Goal: Task Accomplishment & Management: Complete application form

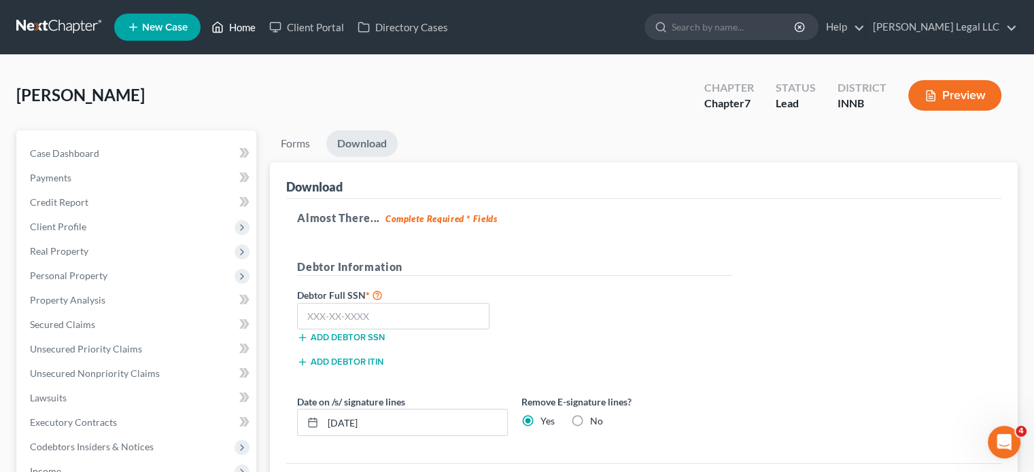
click at [222, 22] on icon at bounding box center [217, 27] width 12 height 16
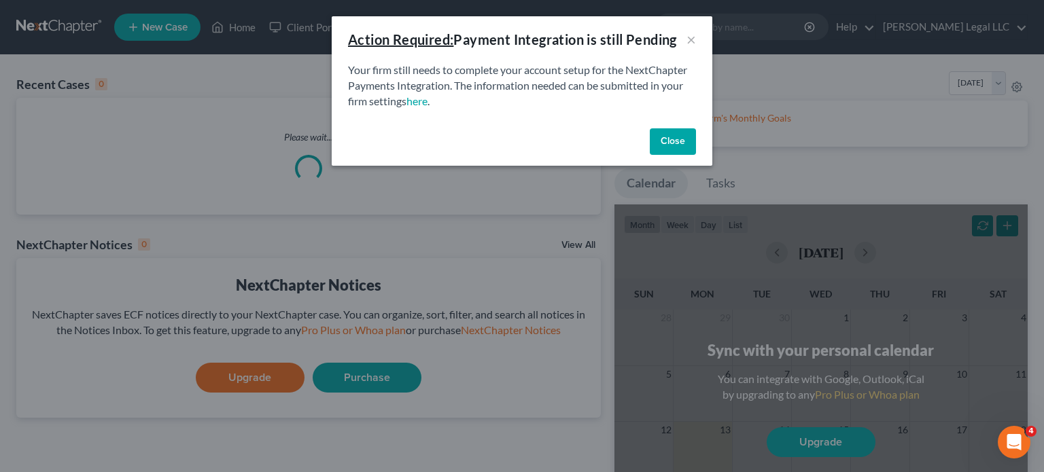
click at [680, 138] on button "Close" at bounding box center [673, 141] width 46 height 27
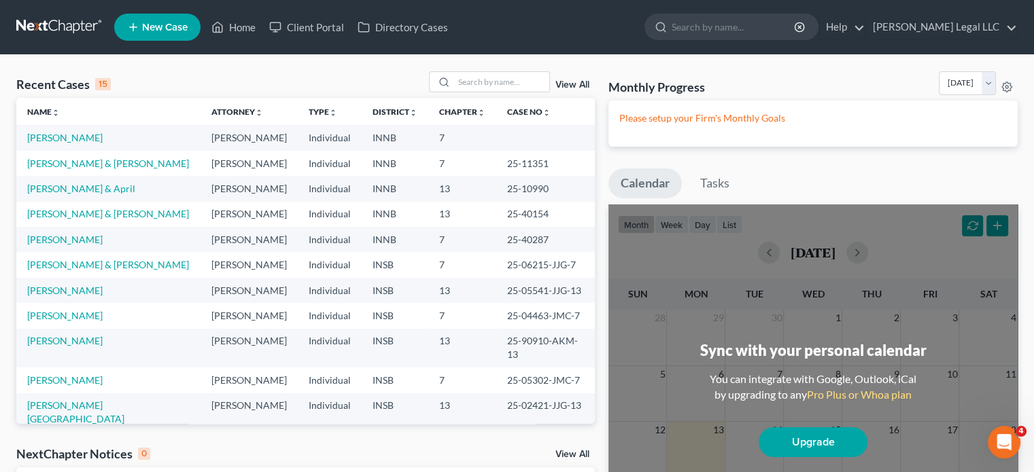
click at [57, 144] on td "[PERSON_NAME]" at bounding box center [108, 137] width 184 height 25
click at [63, 134] on link "[PERSON_NAME]" at bounding box center [64, 138] width 75 height 12
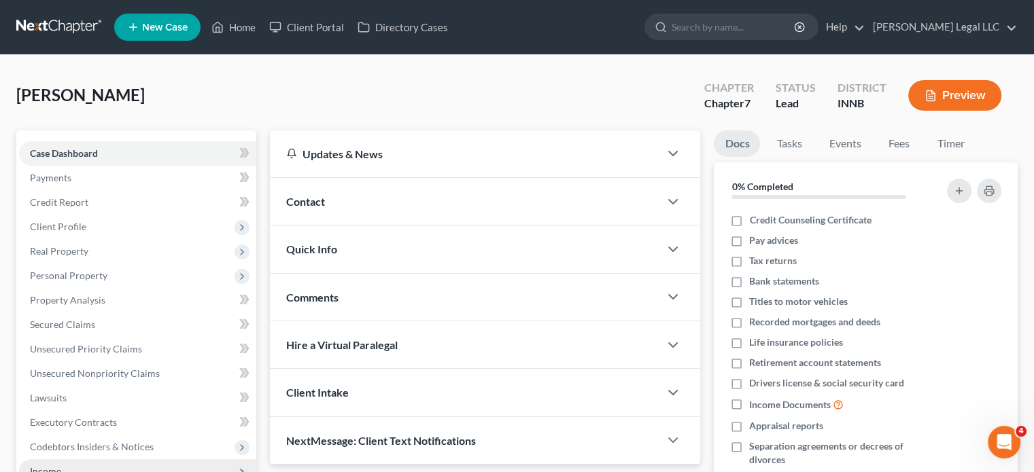
scroll to position [204, 0]
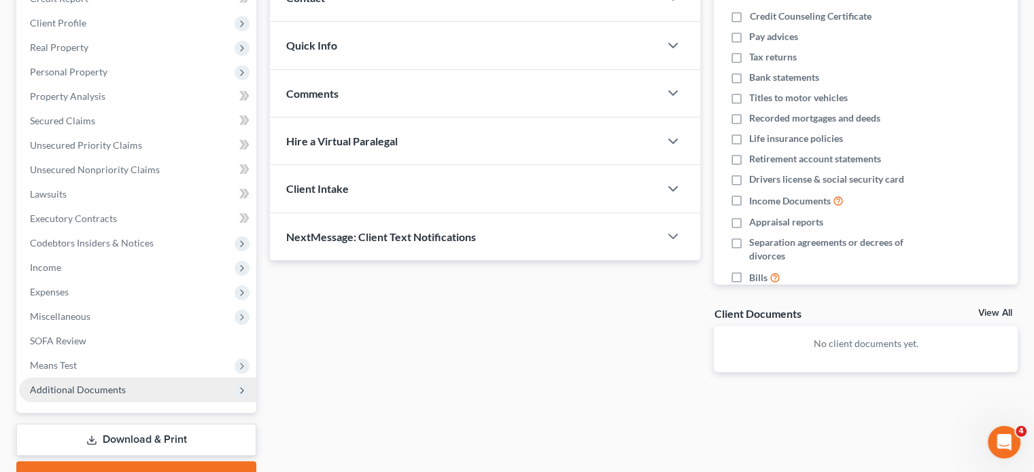
click at [54, 382] on span "Additional Documents" at bounding box center [137, 390] width 237 height 24
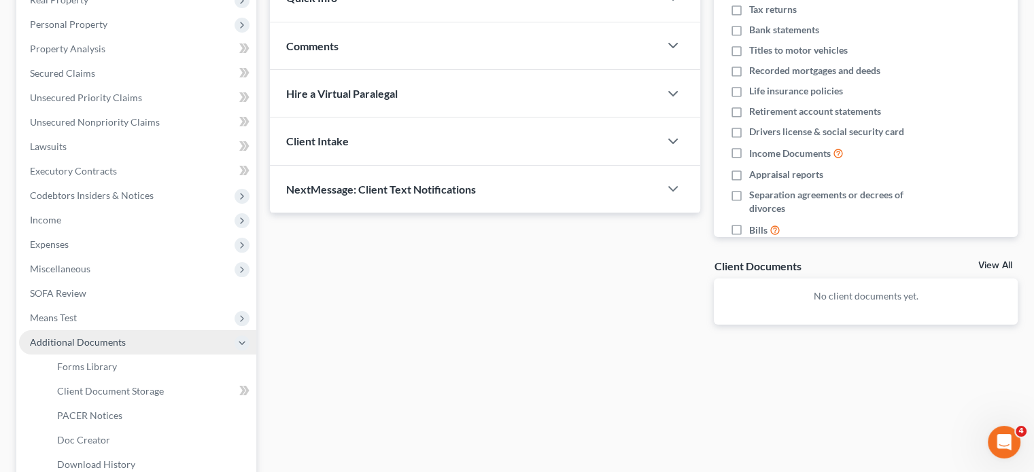
scroll to position [272, 0]
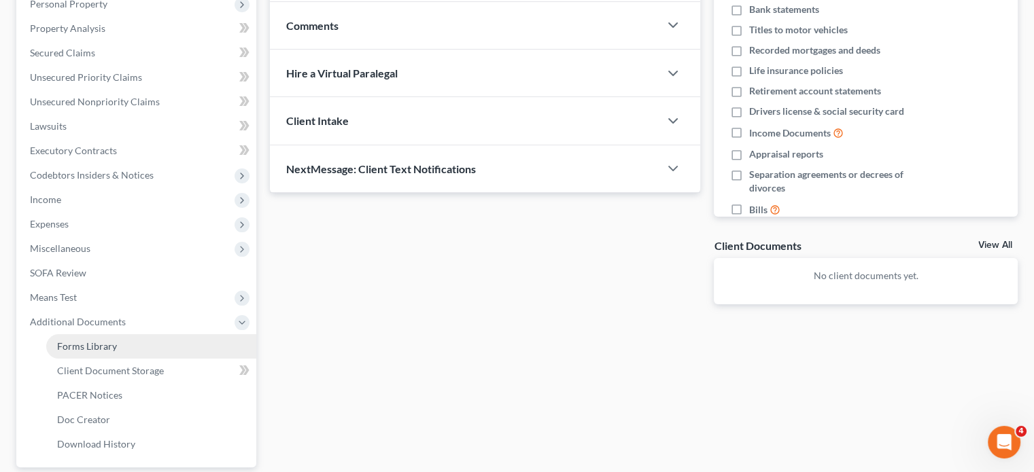
click at [95, 351] on span "Forms Library" at bounding box center [87, 347] width 60 height 12
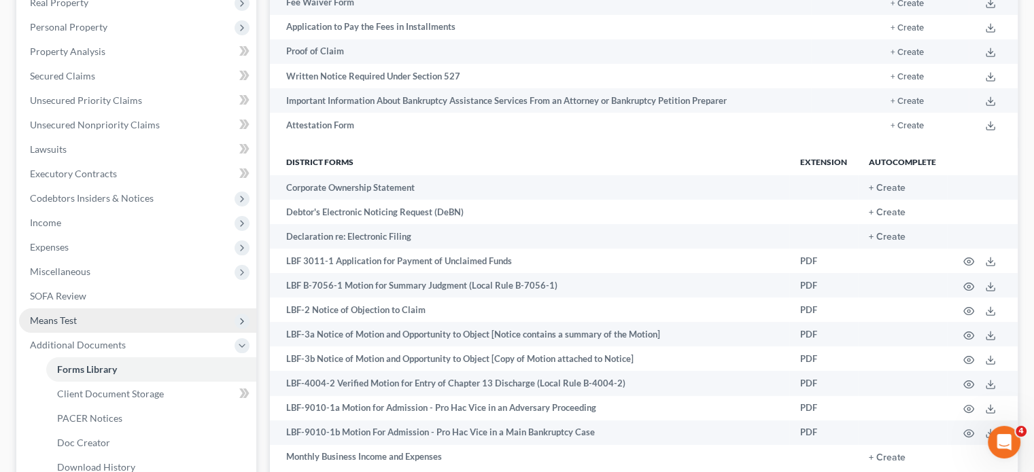
scroll to position [328, 0]
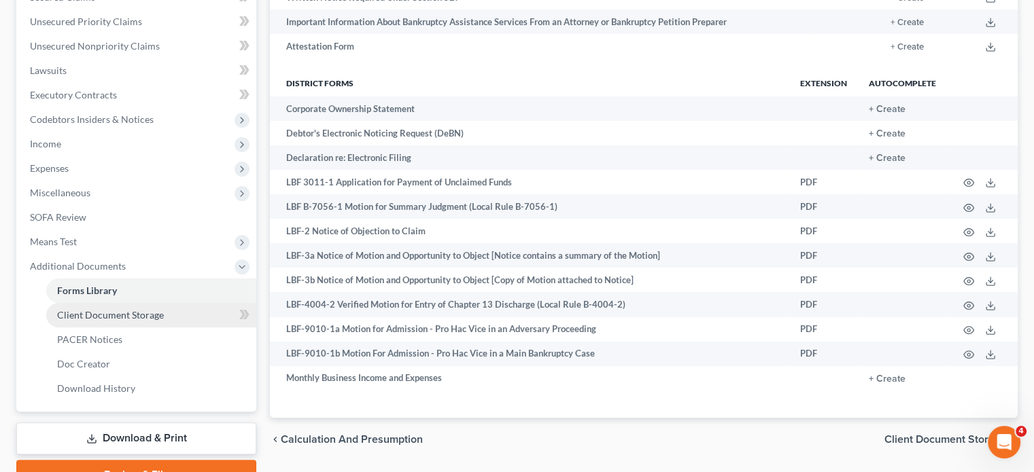
click at [92, 312] on span "Client Document Storage" at bounding box center [110, 315] width 107 height 12
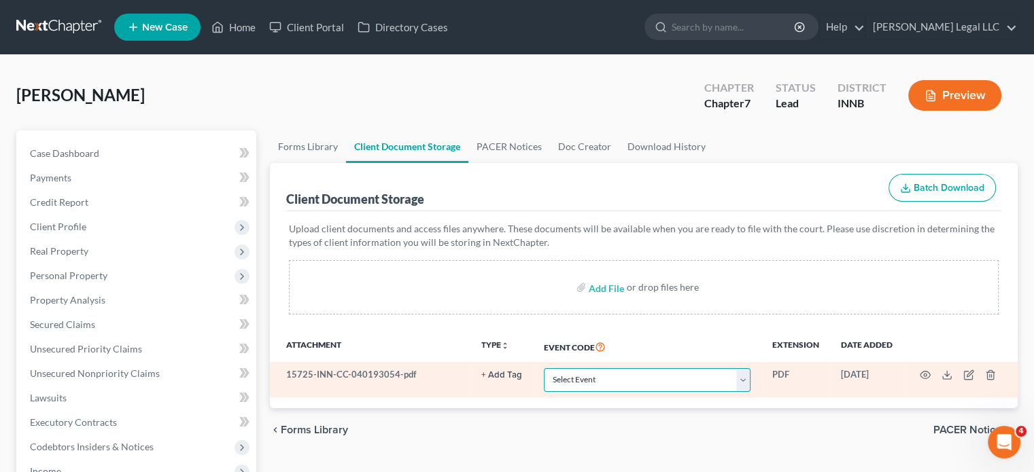
drag, startPoint x: 678, startPoint y: 381, endPoint x: 659, endPoint y: 373, distance: 20.1
click at [678, 381] on select "Select Event Certificate of Credit Counseling Chapter 13 Calculation of Disposa…" at bounding box center [647, 380] width 207 height 24
select select "0"
click at [544, 368] on select "Select Event Certificate of Credit Counseling Chapter 13 Calculation of Disposa…" at bounding box center [647, 380] width 207 height 24
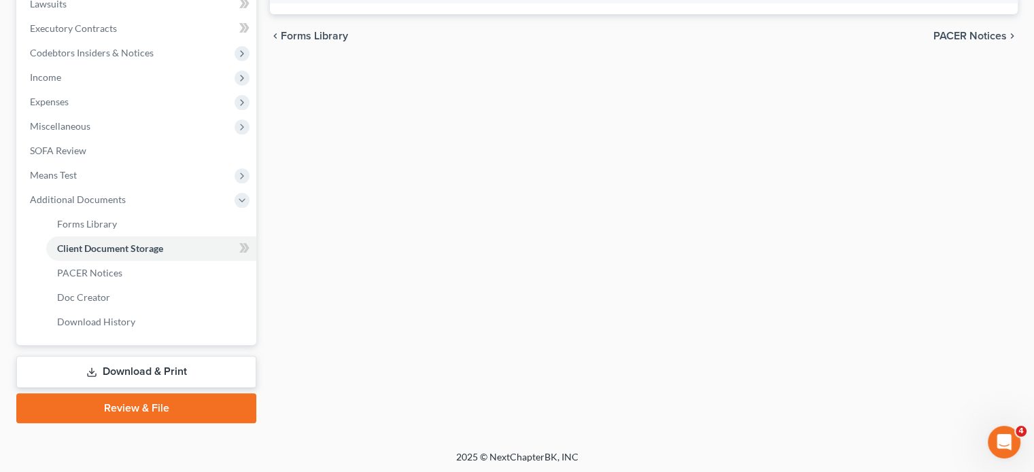
scroll to position [396, 0]
drag, startPoint x: 142, startPoint y: 361, endPoint x: 411, endPoint y: 353, distance: 269.3
click at [142, 361] on link "Download & Print" at bounding box center [136, 371] width 240 height 32
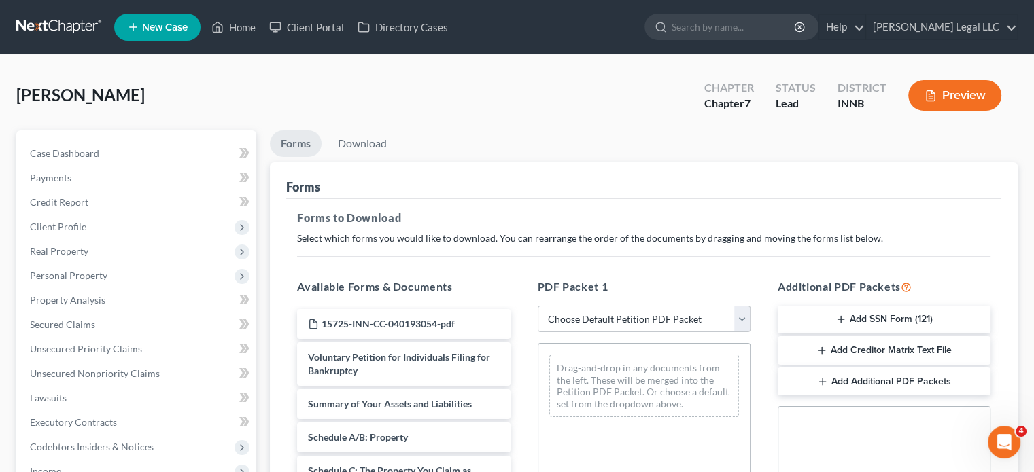
click at [866, 317] on button "Add SSN Form (121)" at bounding box center [884, 320] width 213 height 29
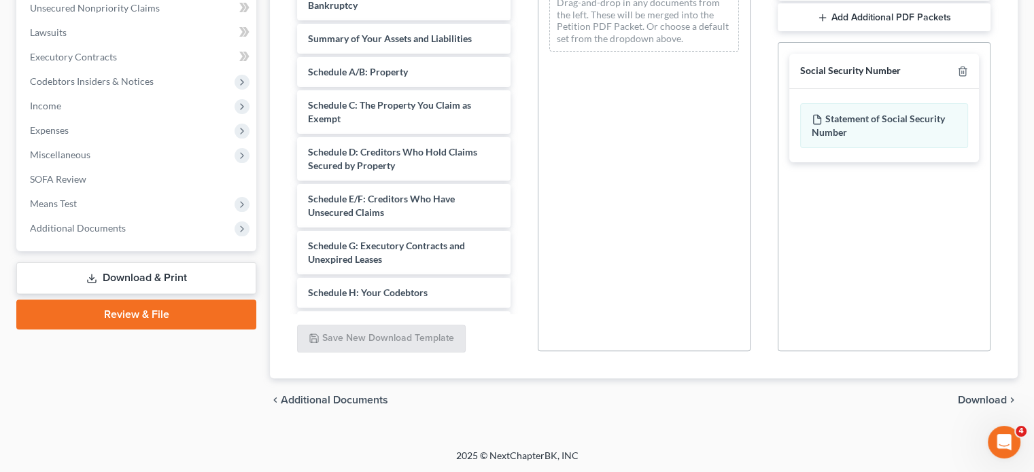
click at [969, 398] on span "Download" at bounding box center [982, 400] width 49 height 11
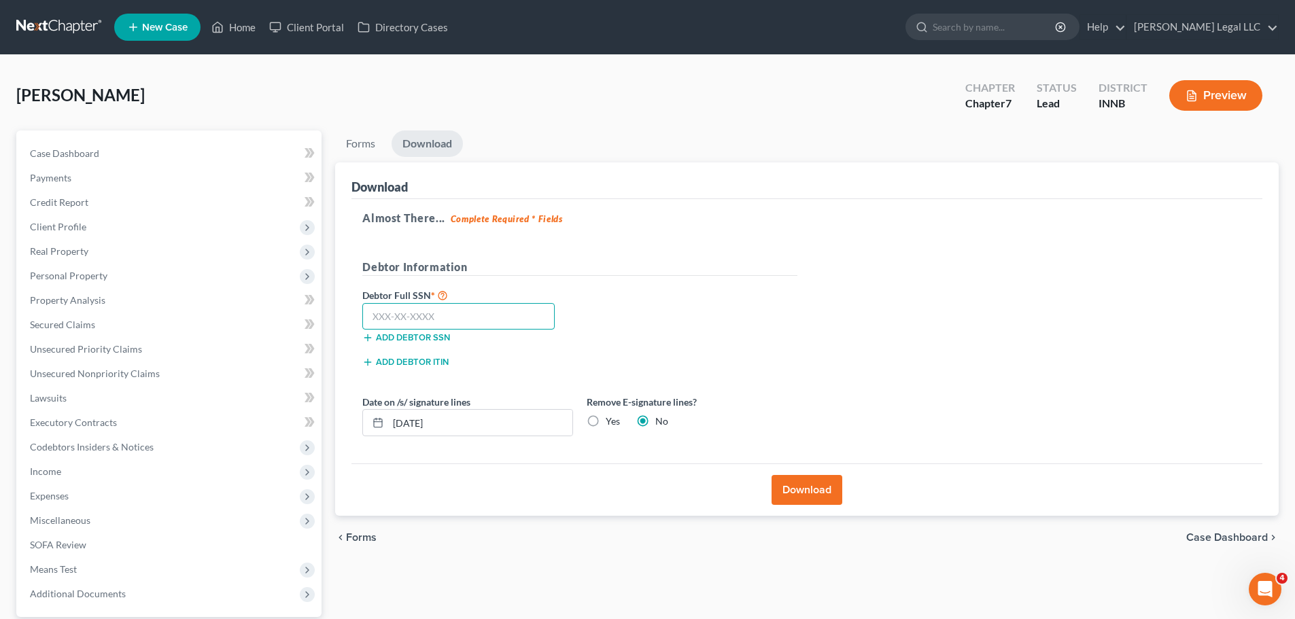
click at [436, 312] on input "text" at bounding box center [458, 316] width 192 height 27
type input "322-84-2488"
click at [790, 487] on button "Download" at bounding box center [807, 490] width 71 height 30
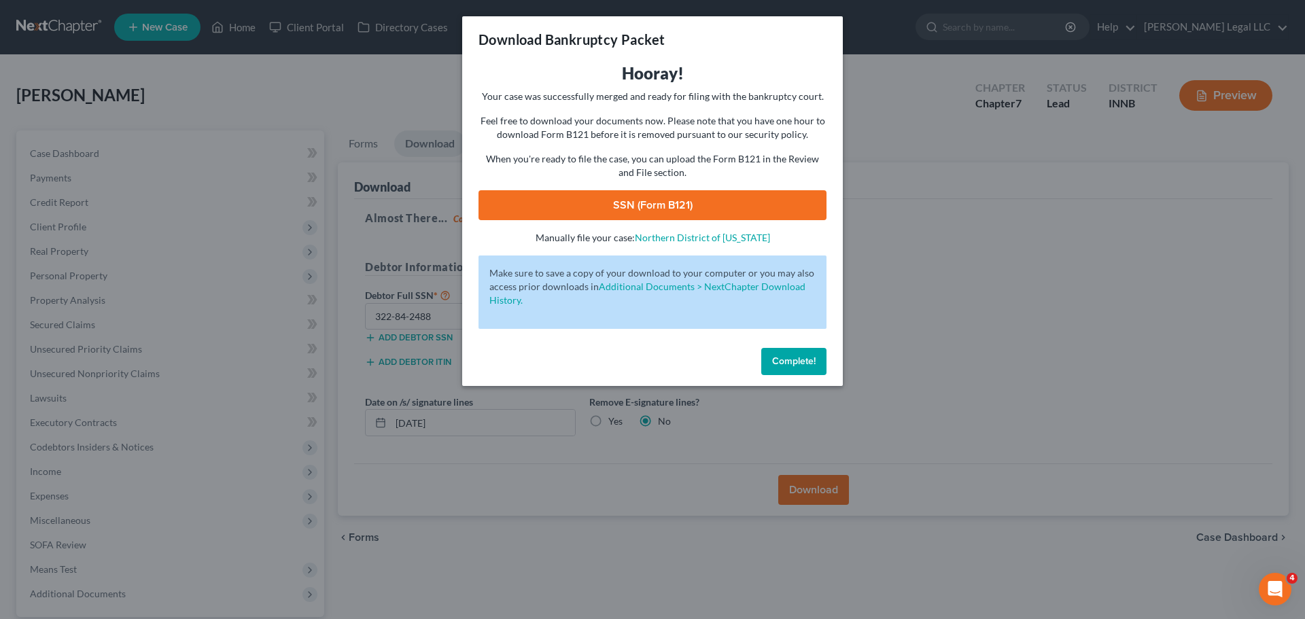
click at [782, 360] on span "Complete!" at bounding box center [794, 362] width 44 height 12
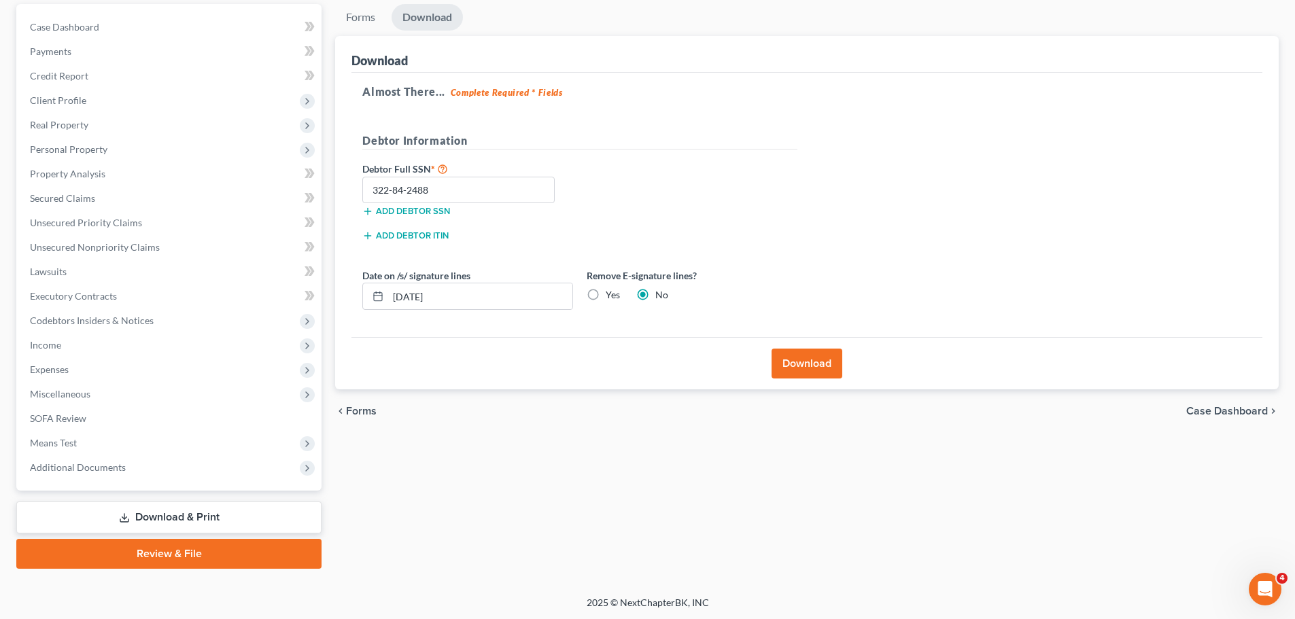
scroll to position [128, 0]
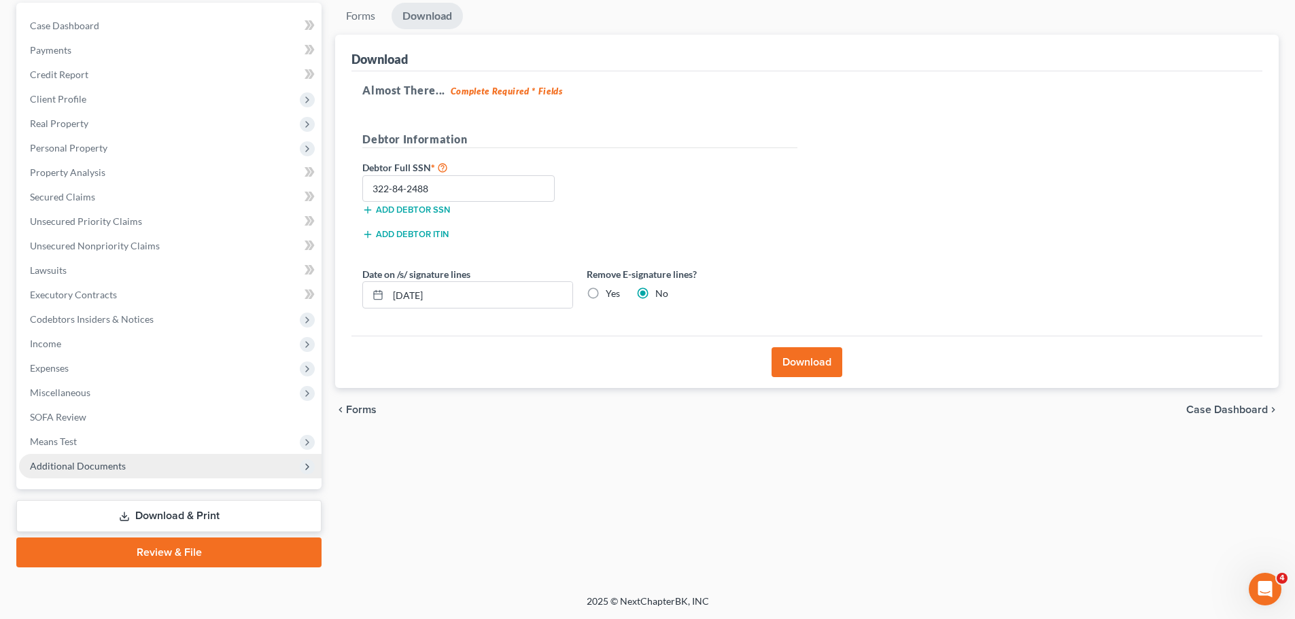
click at [62, 470] on span "Additional Documents" at bounding box center [78, 466] width 96 height 12
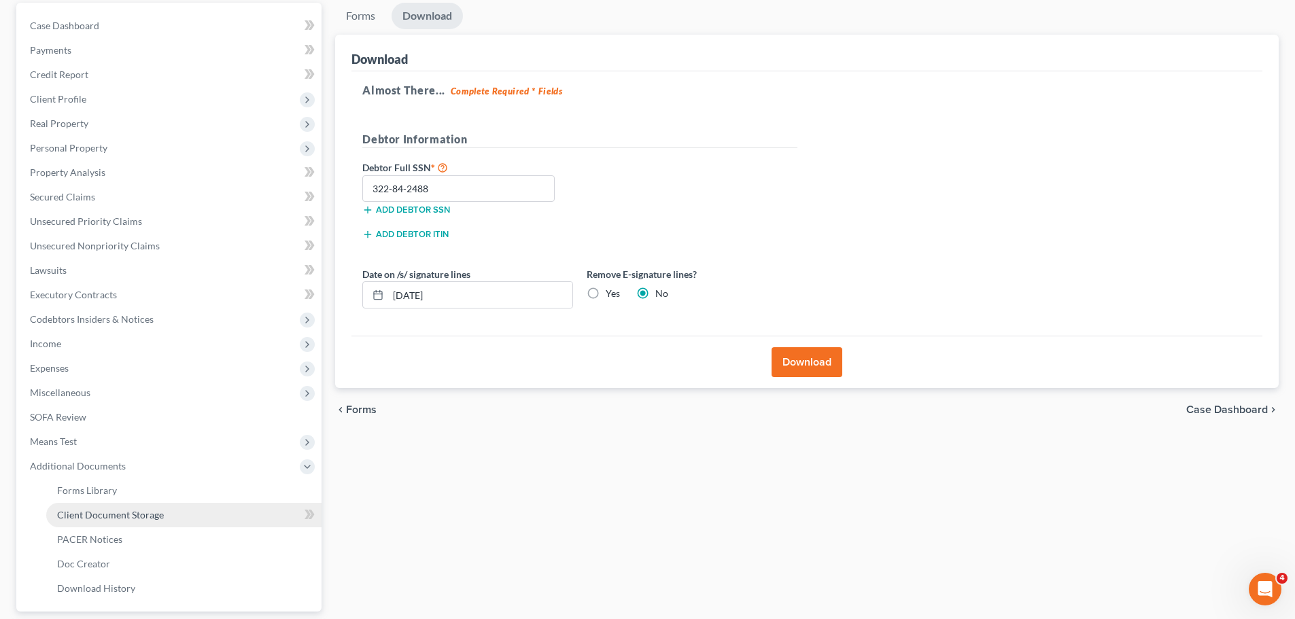
click at [78, 518] on span "Client Document Storage" at bounding box center [110, 515] width 107 height 12
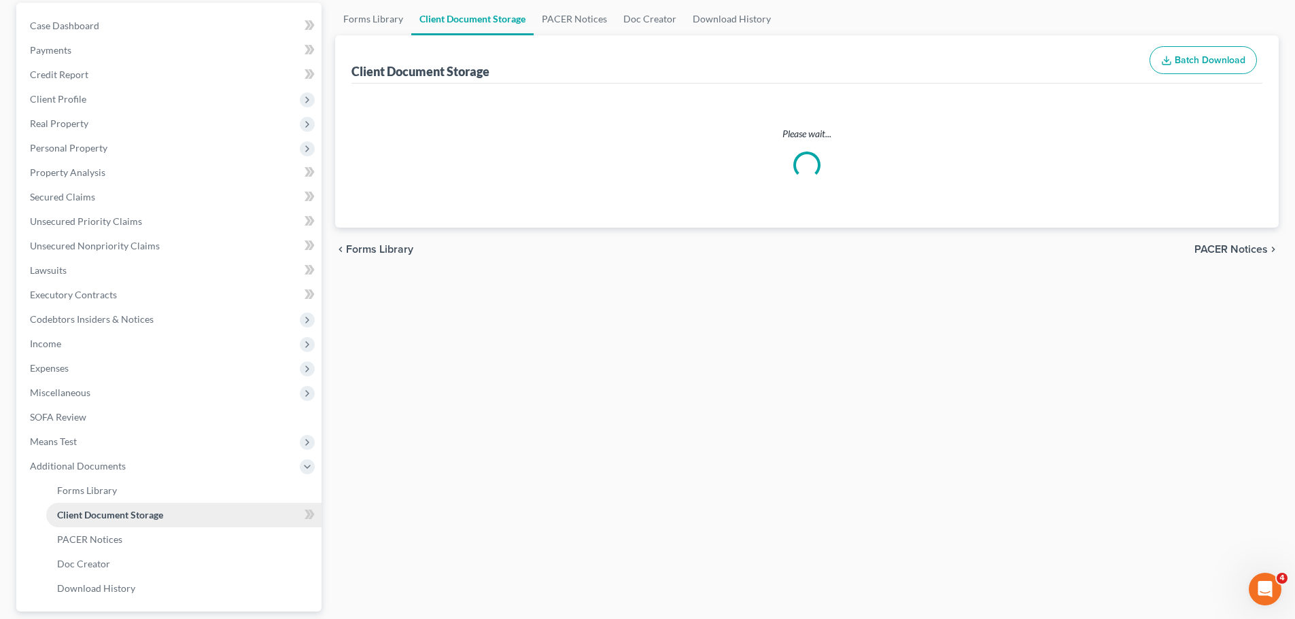
scroll to position [118, 0]
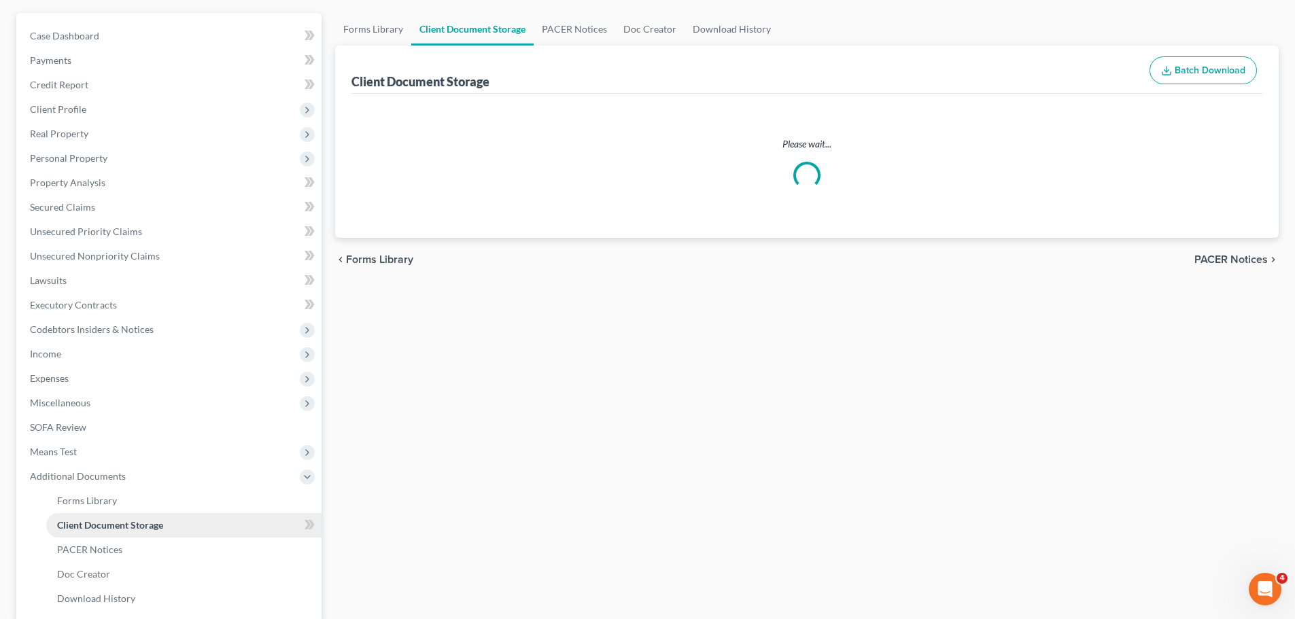
select select "0"
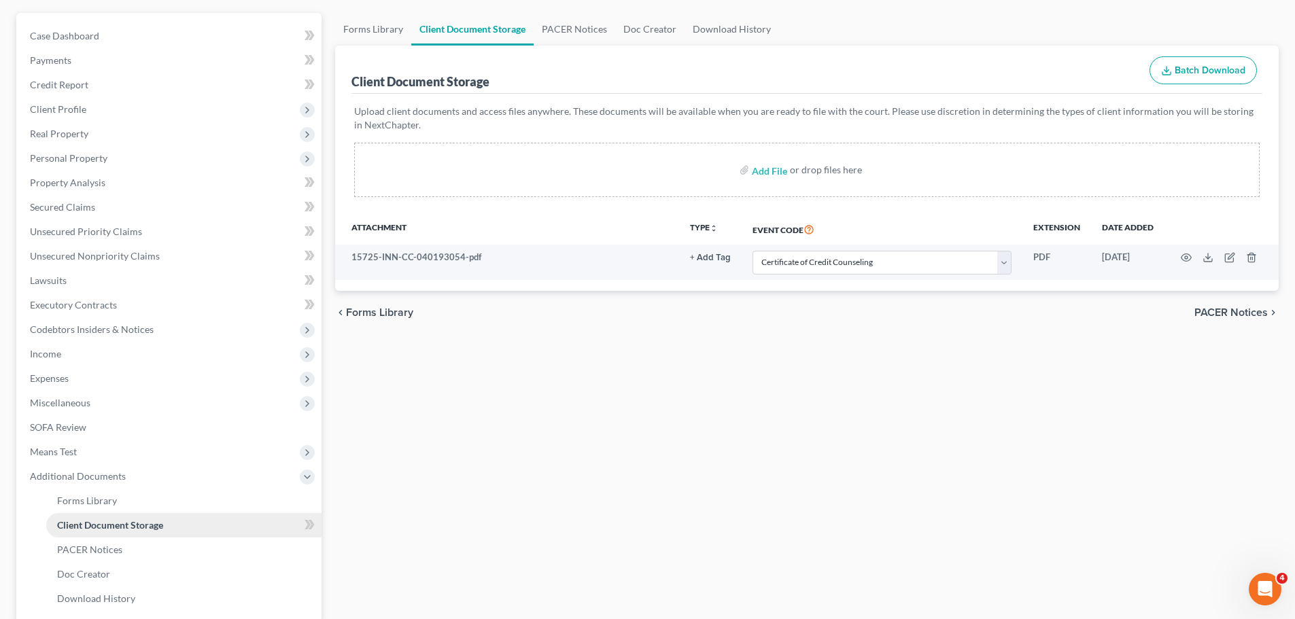
scroll to position [0, 0]
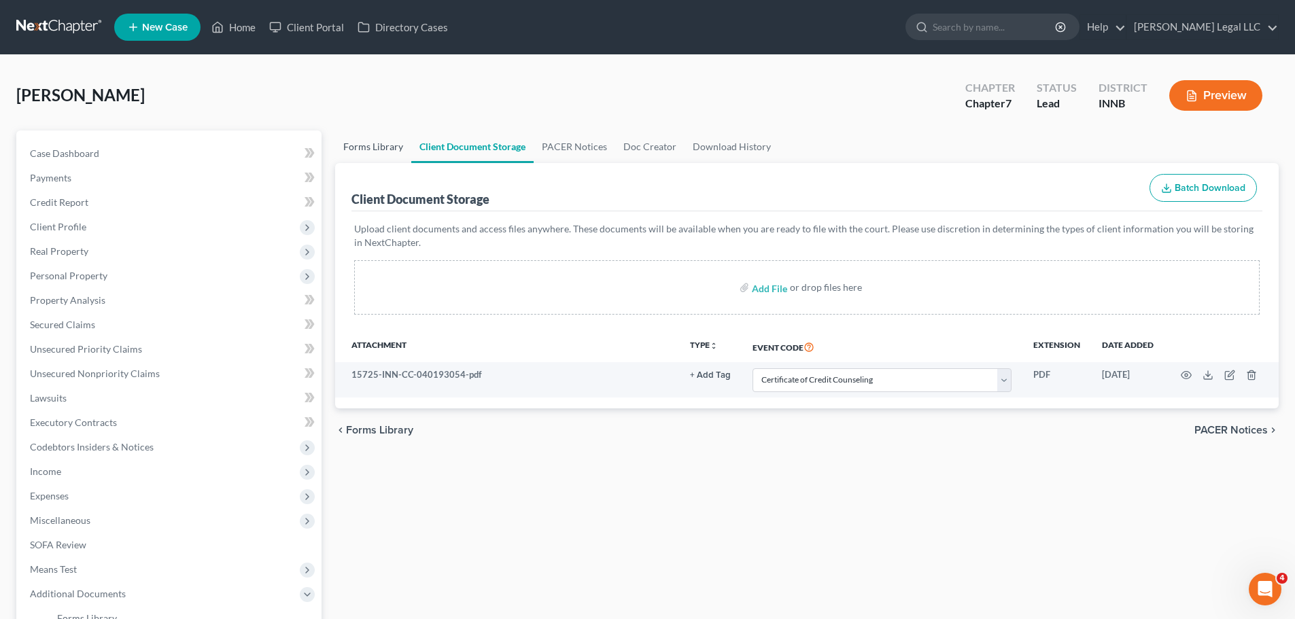
click at [372, 147] on link "Forms Library" at bounding box center [373, 147] width 76 height 33
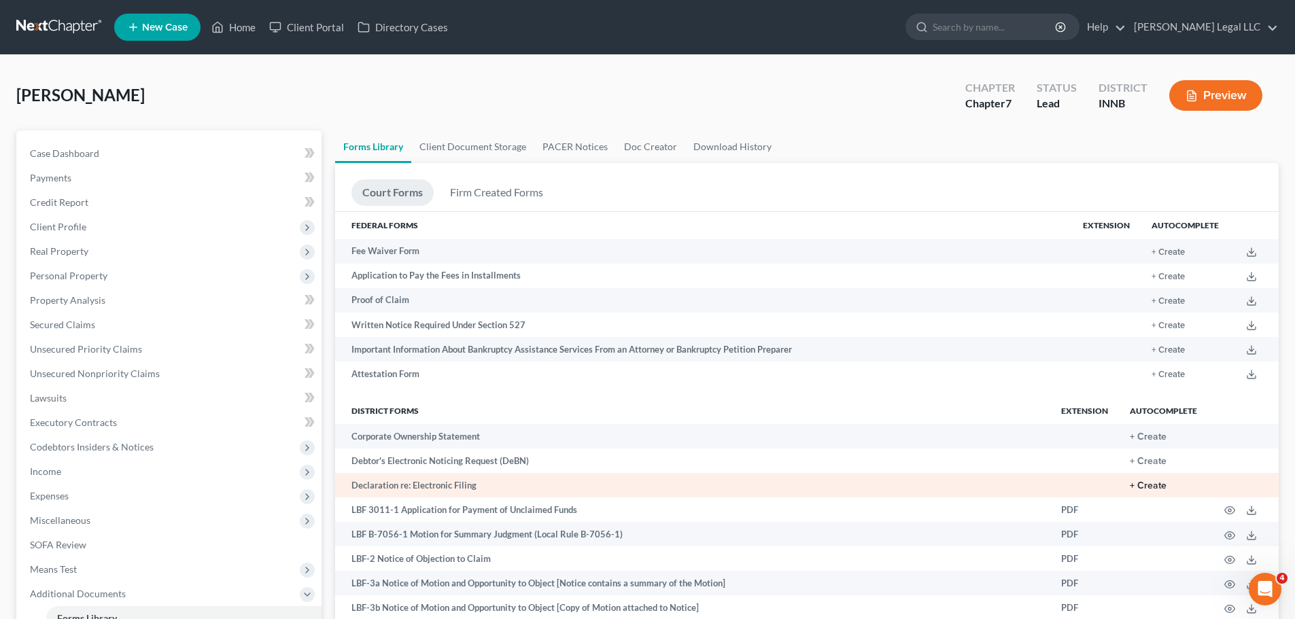
click at [1164, 491] on button "+ Create" at bounding box center [1148, 486] width 37 height 10
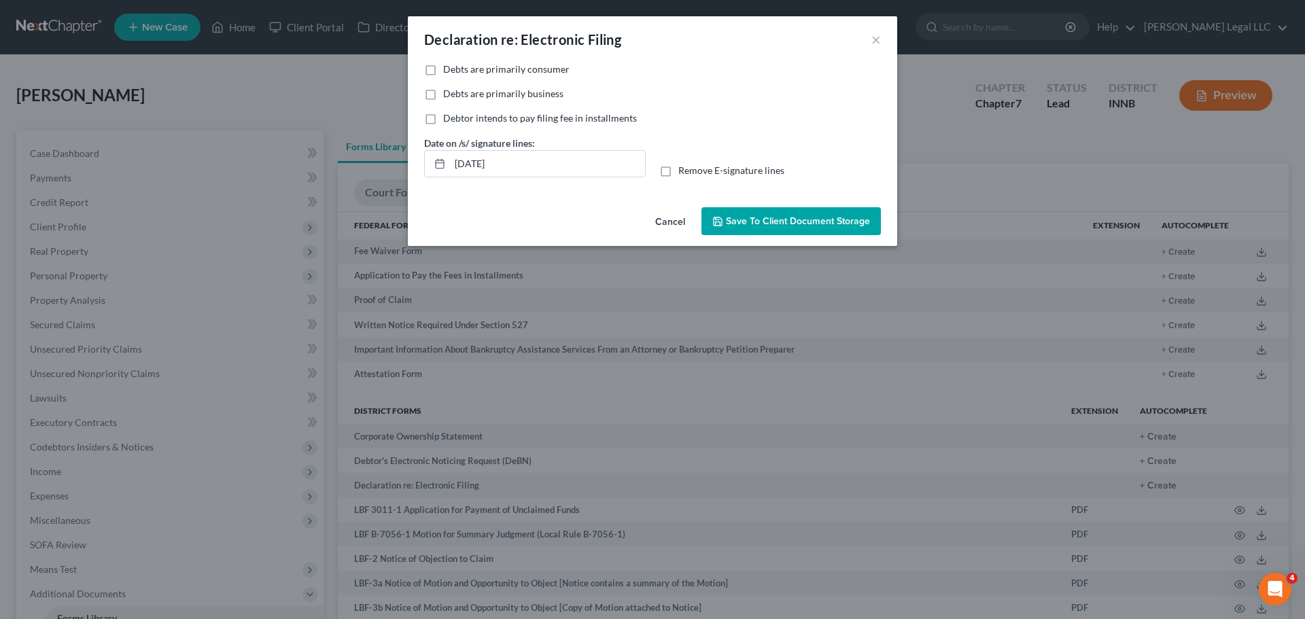
click at [443, 67] on label "Debts are primarily consumer" at bounding box center [506, 70] width 126 height 14
click at [449, 67] on input "Debts are primarily consumer" at bounding box center [453, 67] width 9 height 9
checkbox input "true"
click at [753, 227] on button "Save to Client Document Storage" at bounding box center [791, 221] width 179 height 29
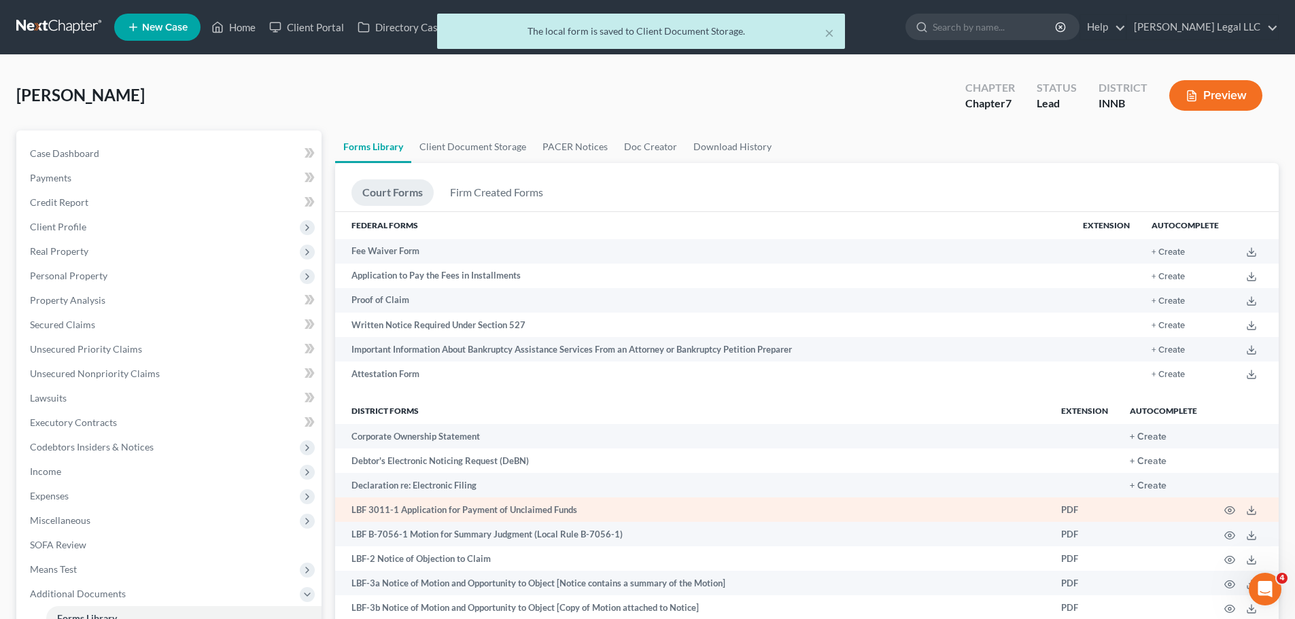
scroll to position [250, 0]
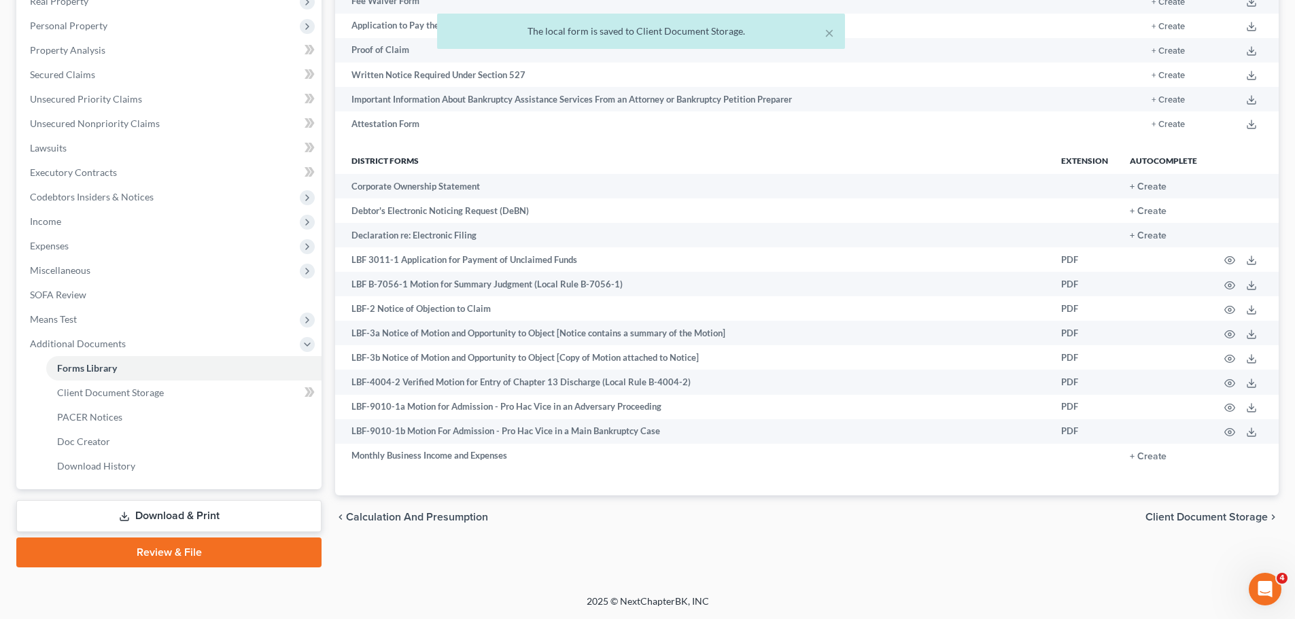
click at [199, 555] on link "Review & File" at bounding box center [168, 553] width 305 height 30
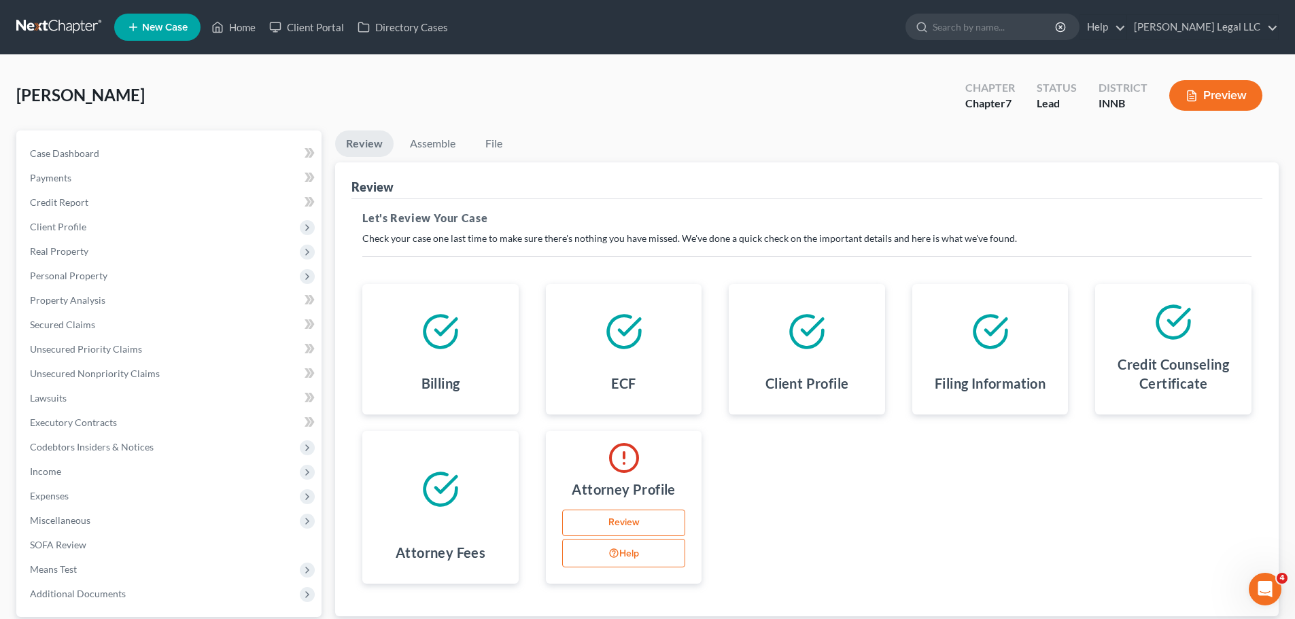
click at [617, 523] on link "Review" at bounding box center [624, 523] width 124 height 27
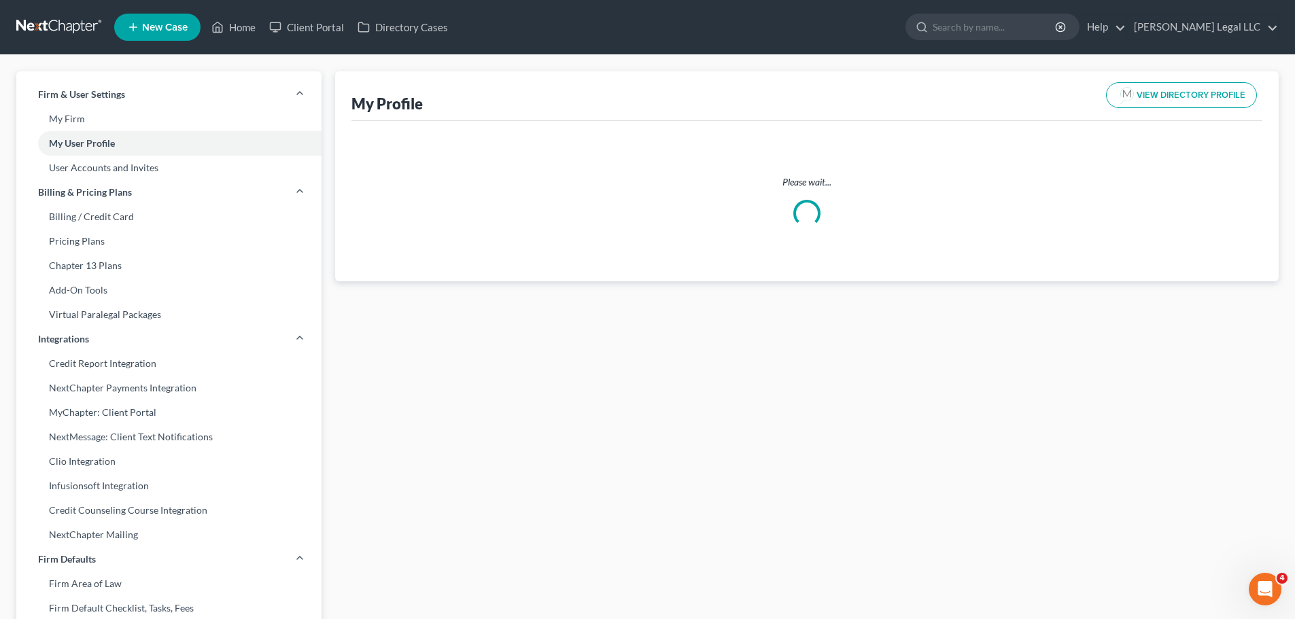
select select "15"
select select "28"
select select "attorney"
select select "0"
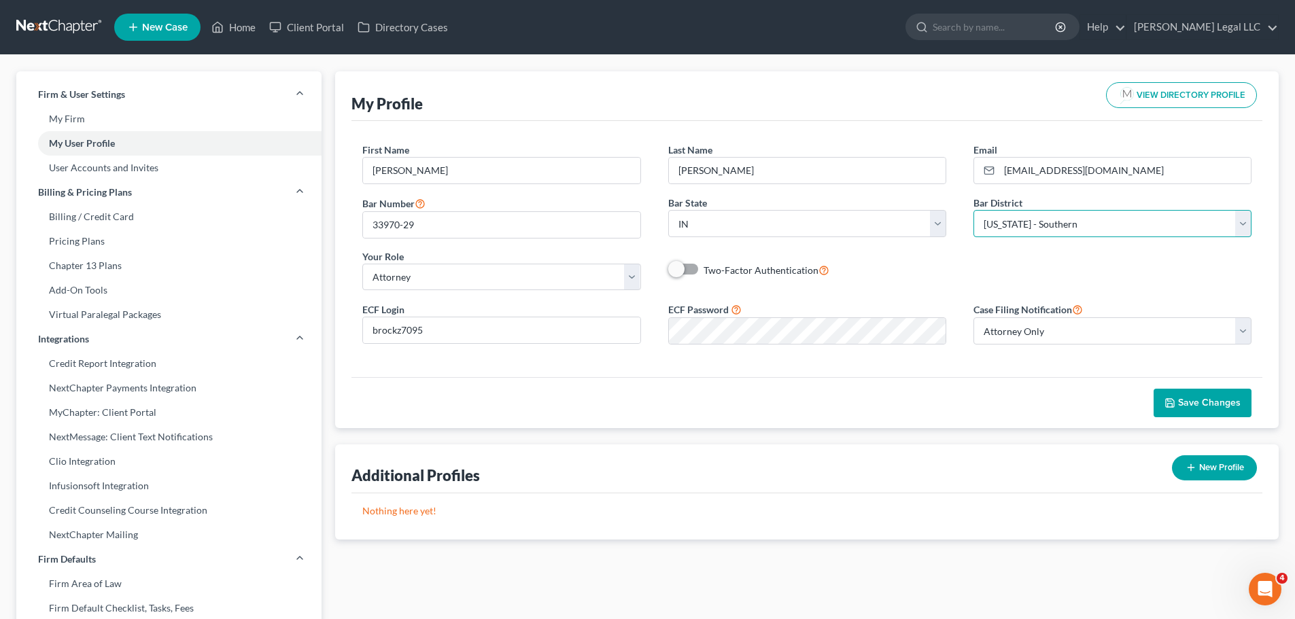
click at [1031, 229] on select "Select [US_STATE] - [GEOGRAPHIC_DATA] [US_STATE] - [GEOGRAPHIC_DATA][US_STATE] …" at bounding box center [1112, 223] width 278 height 27
select select "27"
click at [973, 210] on select "Select [US_STATE] - [GEOGRAPHIC_DATA] [US_STATE] - [GEOGRAPHIC_DATA][US_STATE] …" at bounding box center [1112, 223] width 278 height 27
click at [1194, 400] on span "Save Changes" at bounding box center [1209, 403] width 63 height 12
click at [239, 35] on link "Home" at bounding box center [234, 27] width 58 height 24
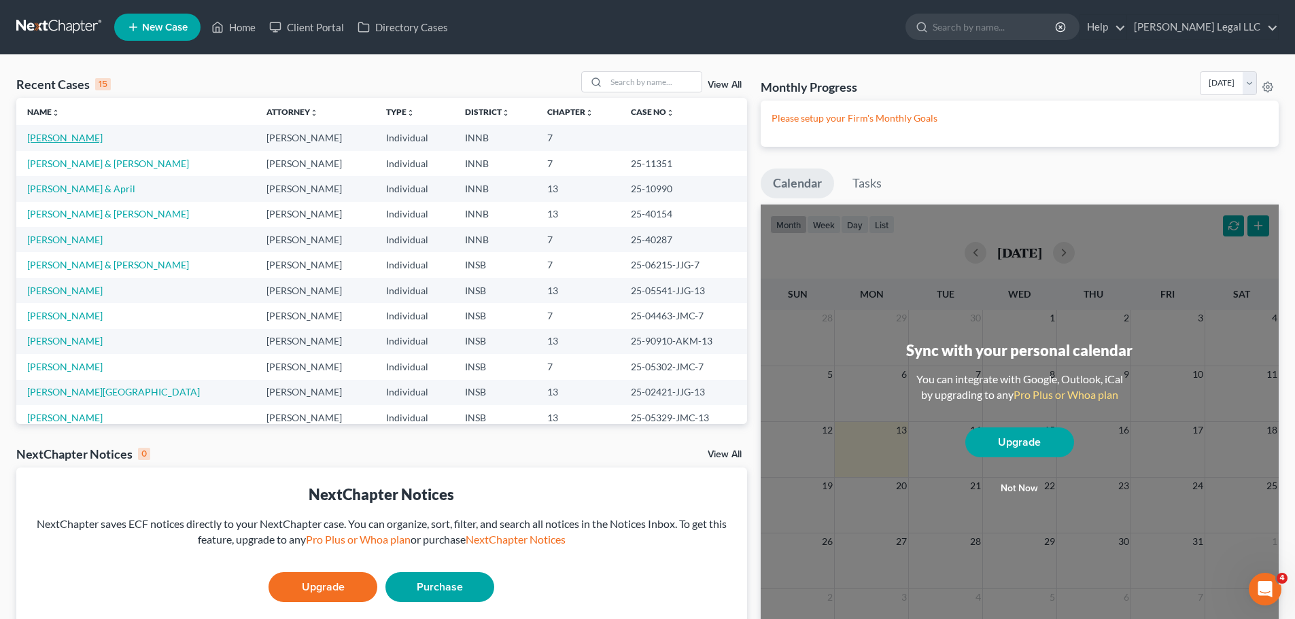
click at [35, 139] on link "[PERSON_NAME]" at bounding box center [64, 138] width 75 height 12
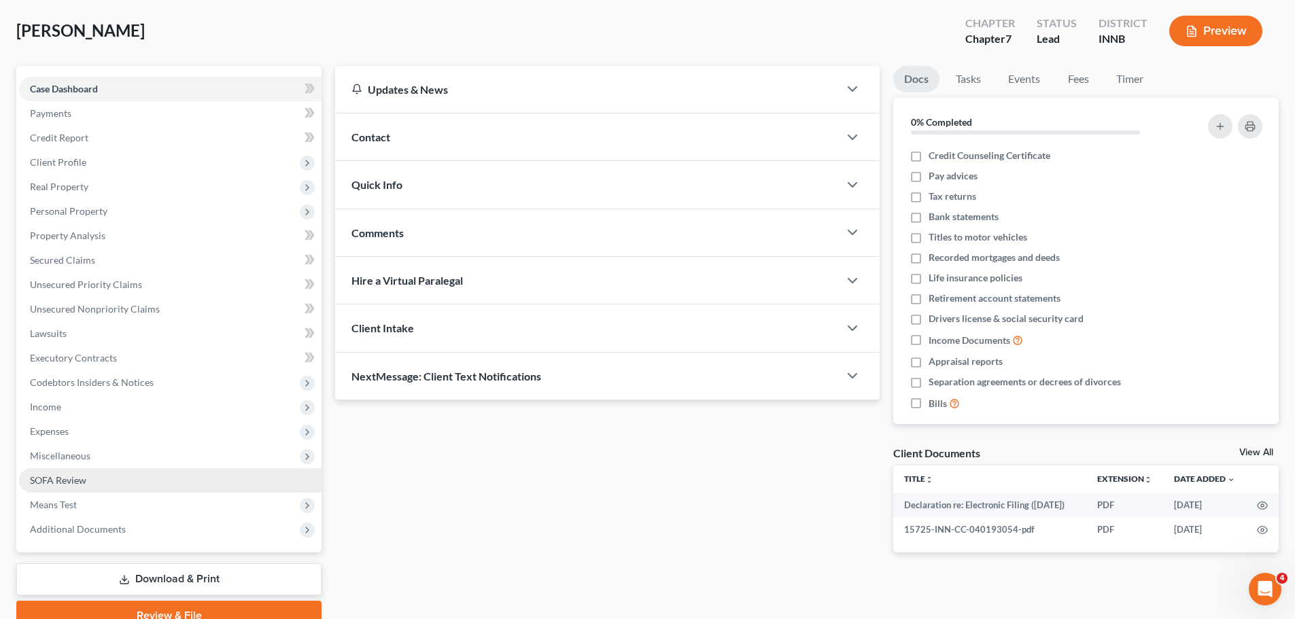
scroll to position [128, 0]
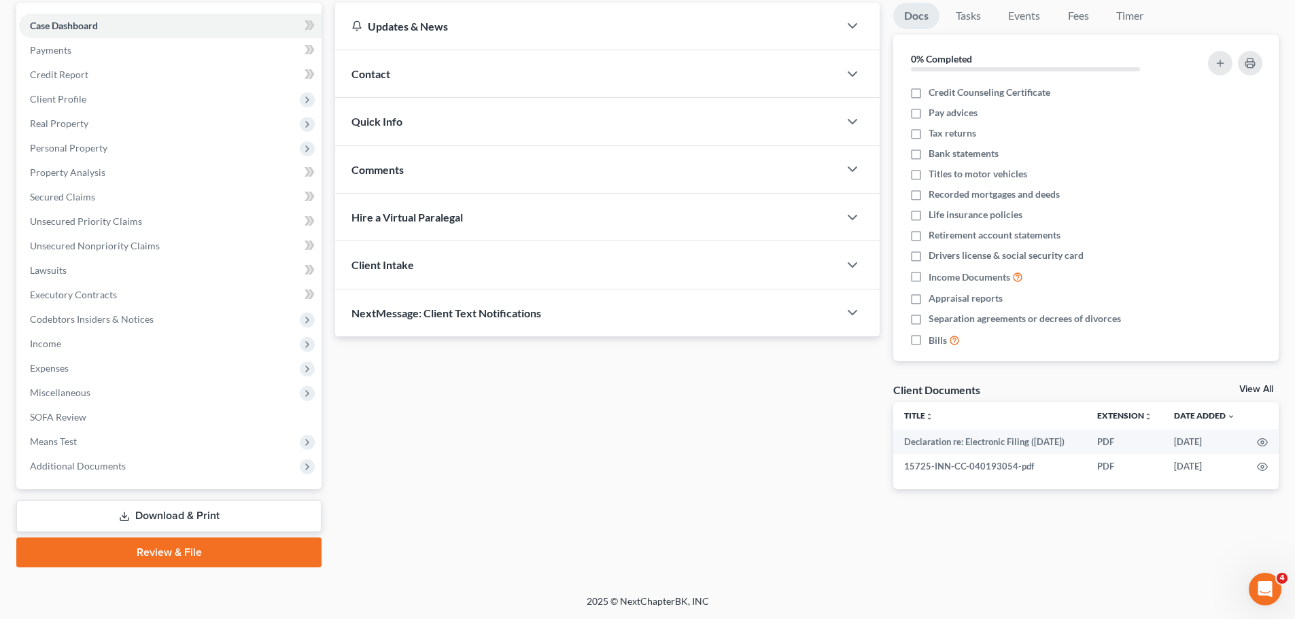
click at [175, 550] on link "Review & File" at bounding box center [168, 553] width 305 height 30
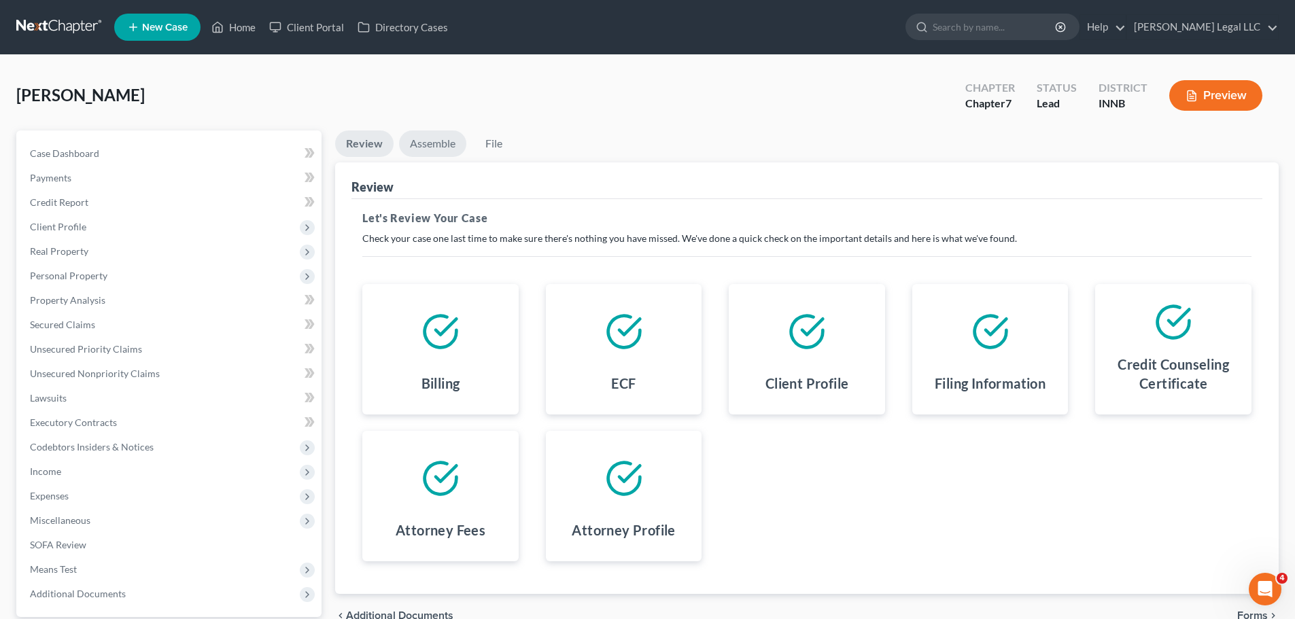
click at [432, 140] on link "Assemble" at bounding box center [432, 144] width 67 height 27
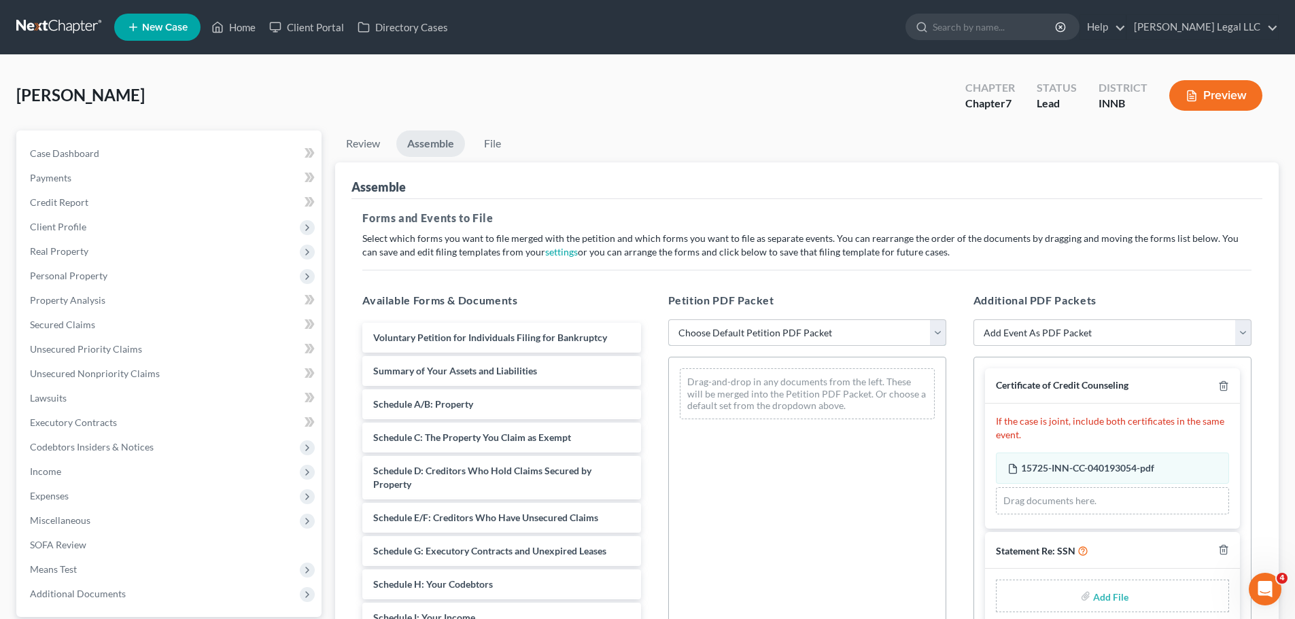
click at [727, 335] on select "Choose Default Petition PDF Packet Emergency Filing (Voluntary Petition and Cre…" at bounding box center [807, 332] width 278 height 27
select select "1"
click at [668, 319] on select "Choose Default Petition PDF Packet Emergency Filing (Voluntary Petition and Cre…" at bounding box center [807, 332] width 278 height 27
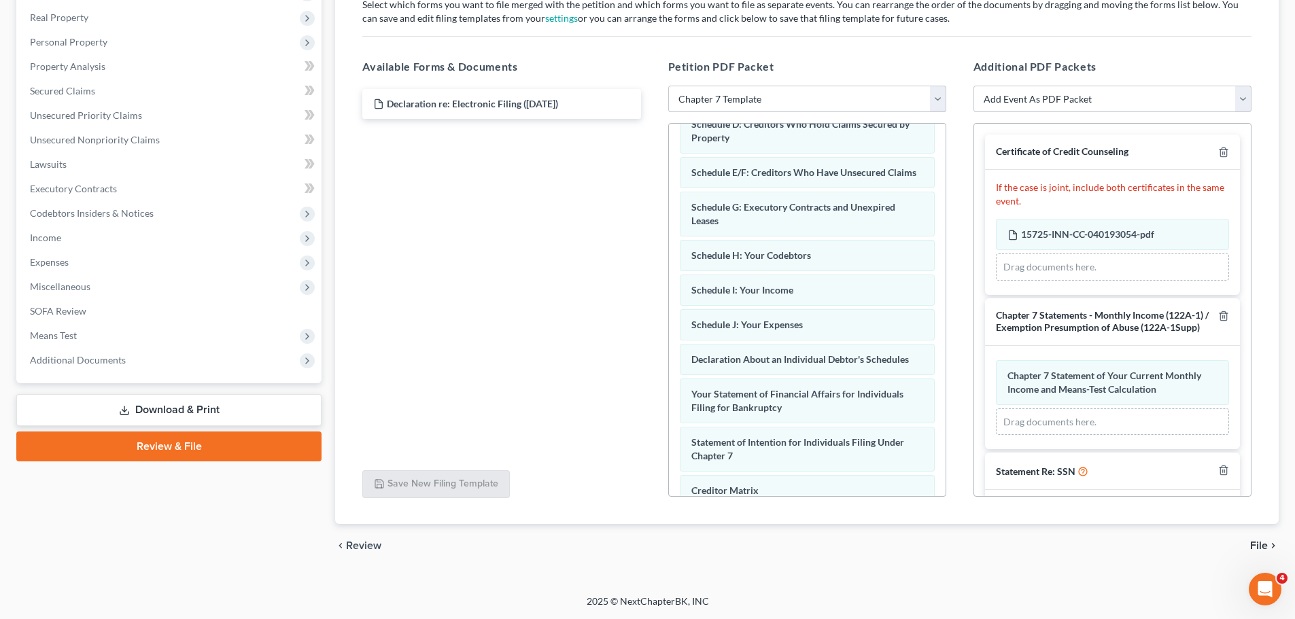
scroll to position [385, 0]
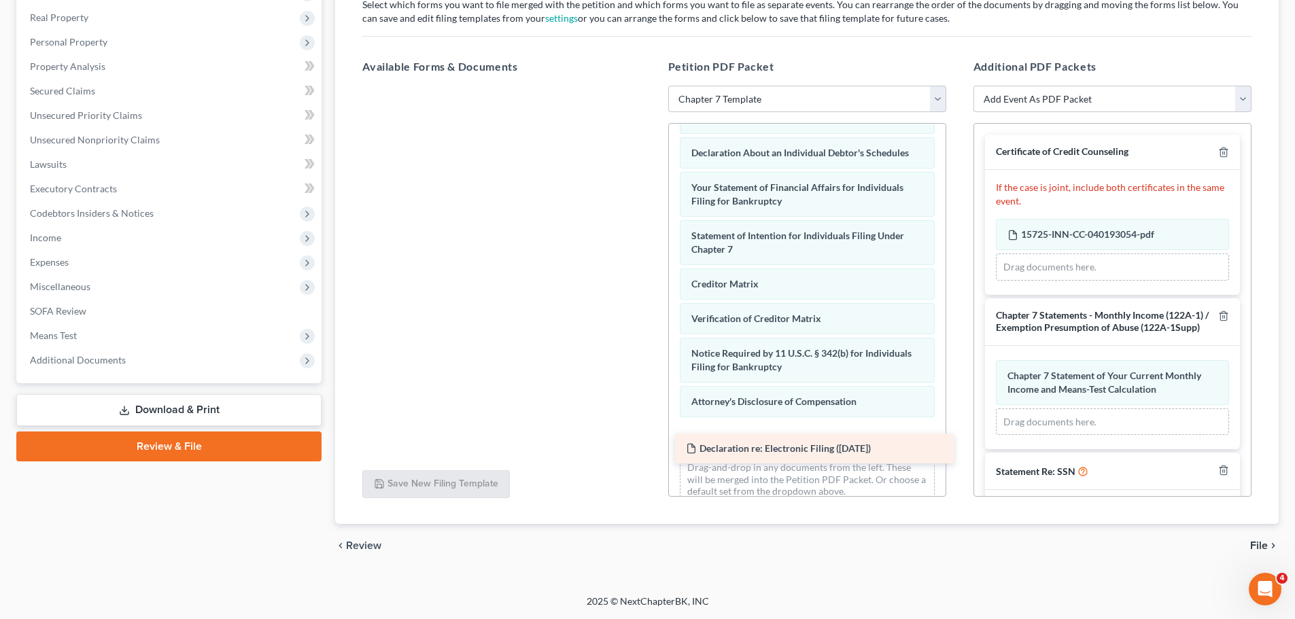
drag, startPoint x: 473, startPoint y: 94, endPoint x: 786, endPoint y: 438, distance: 465.4
click at [651, 86] on div "Declaration re: Electronic Filing ([DATE]) Declaration re: Electronic Filing ([…" at bounding box center [501, 86] width 300 height 0
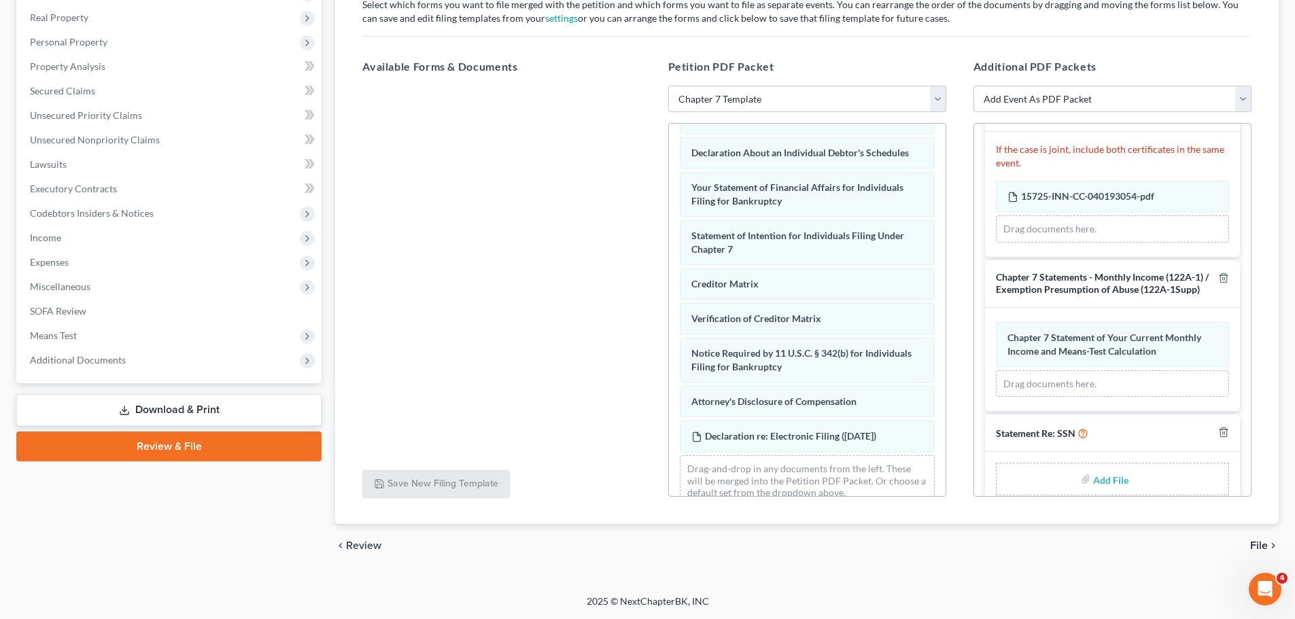
scroll to position [71, 0]
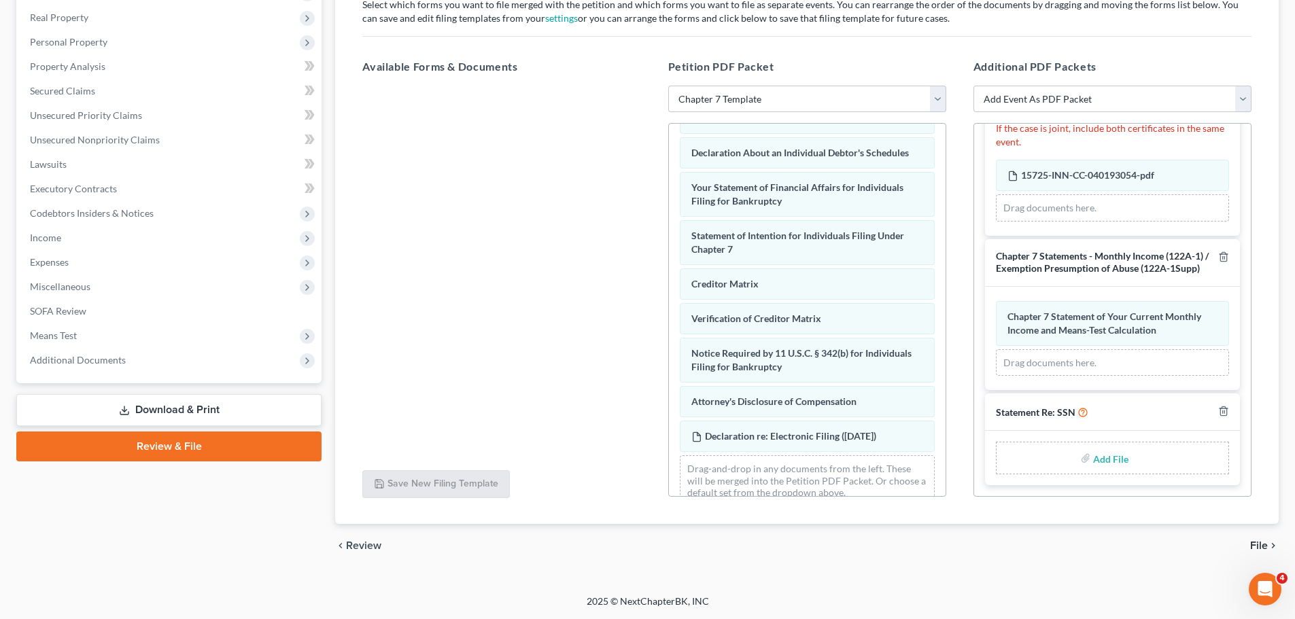
click at [1258, 543] on span "File" at bounding box center [1259, 545] width 18 height 11
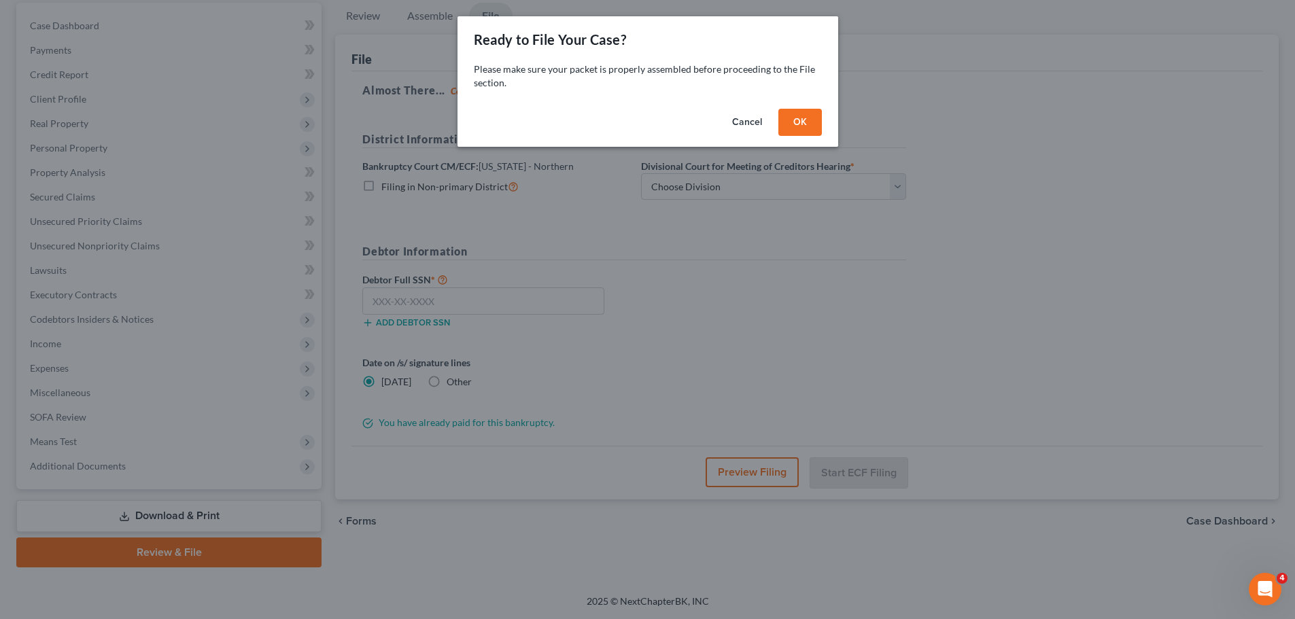
scroll to position [128, 0]
click at [795, 105] on div "Cancel OK" at bounding box center [652, 125] width 381 height 44
click at [797, 116] on button "OK" at bounding box center [805, 122] width 44 height 27
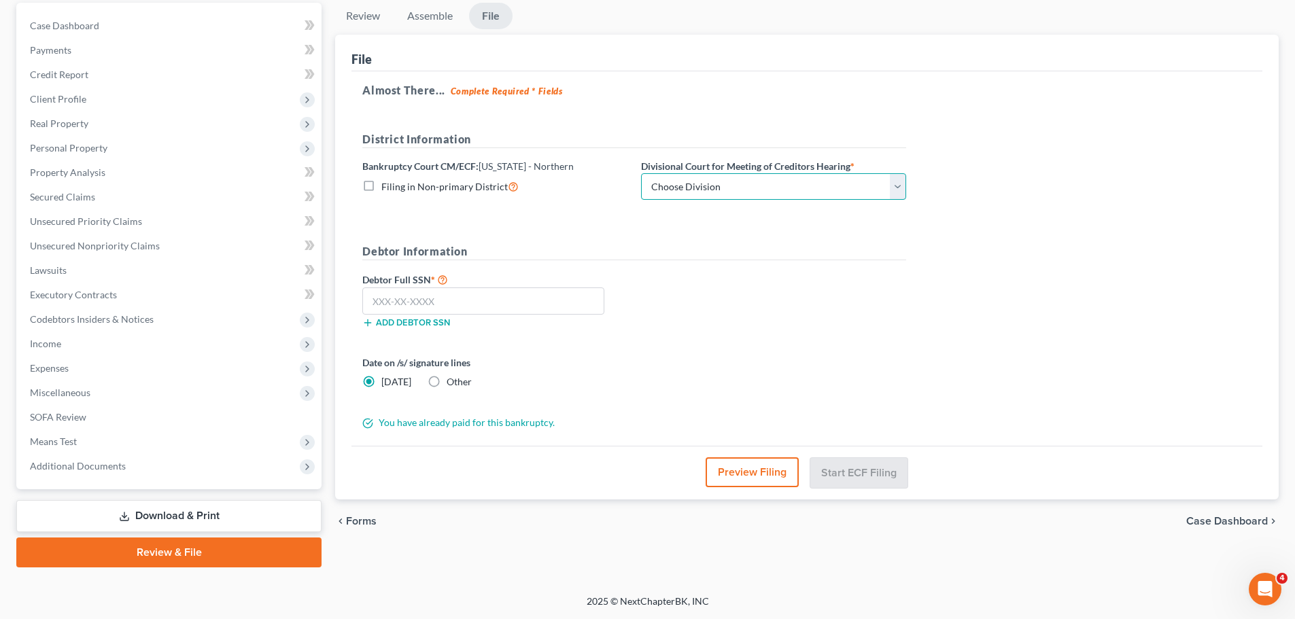
click at [718, 182] on select "Choose Division [GEOGRAPHIC_DATA][PERSON_NAME][GEOGRAPHIC_DATA] [GEOGRAPHIC_DAT…" at bounding box center [773, 186] width 265 height 27
select select "3"
click at [641, 173] on select "Choose Division [GEOGRAPHIC_DATA][PERSON_NAME][GEOGRAPHIC_DATA] [GEOGRAPHIC_DAT…" at bounding box center [773, 186] width 265 height 27
click at [463, 298] on input "text" at bounding box center [483, 301] width 242 height 27
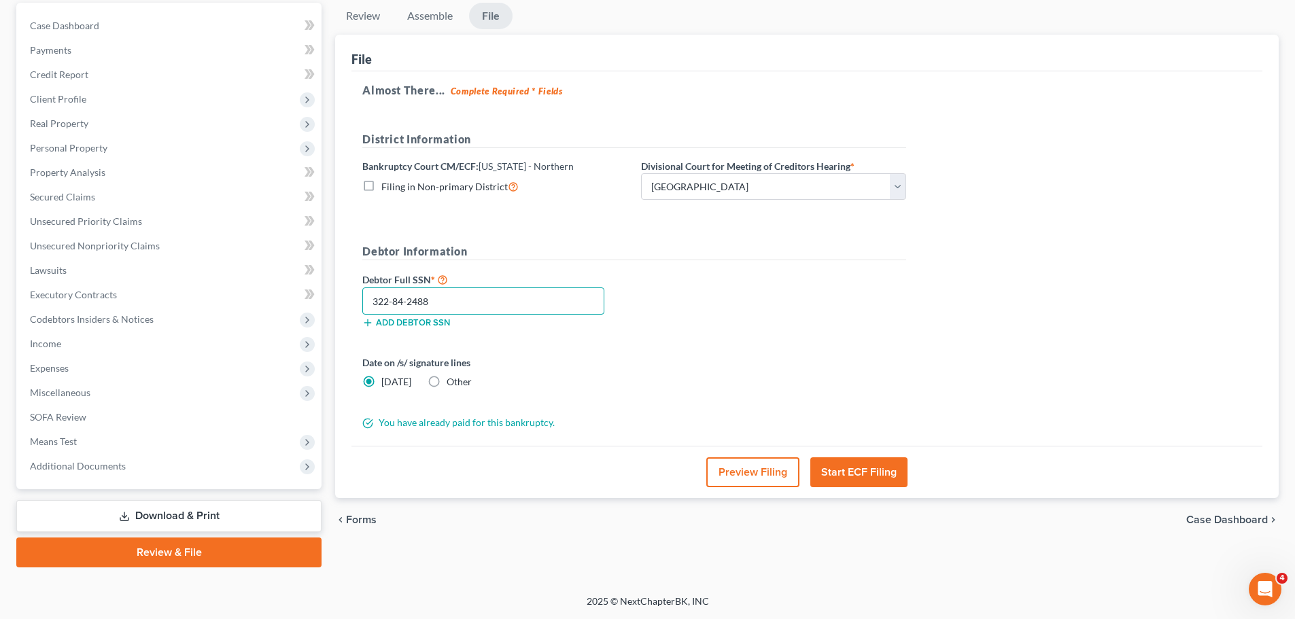
type input "322-84-2488"
click at [864, 472] on button "Start ECF Filing" at bounding box center [858, 472] width 97 height 30
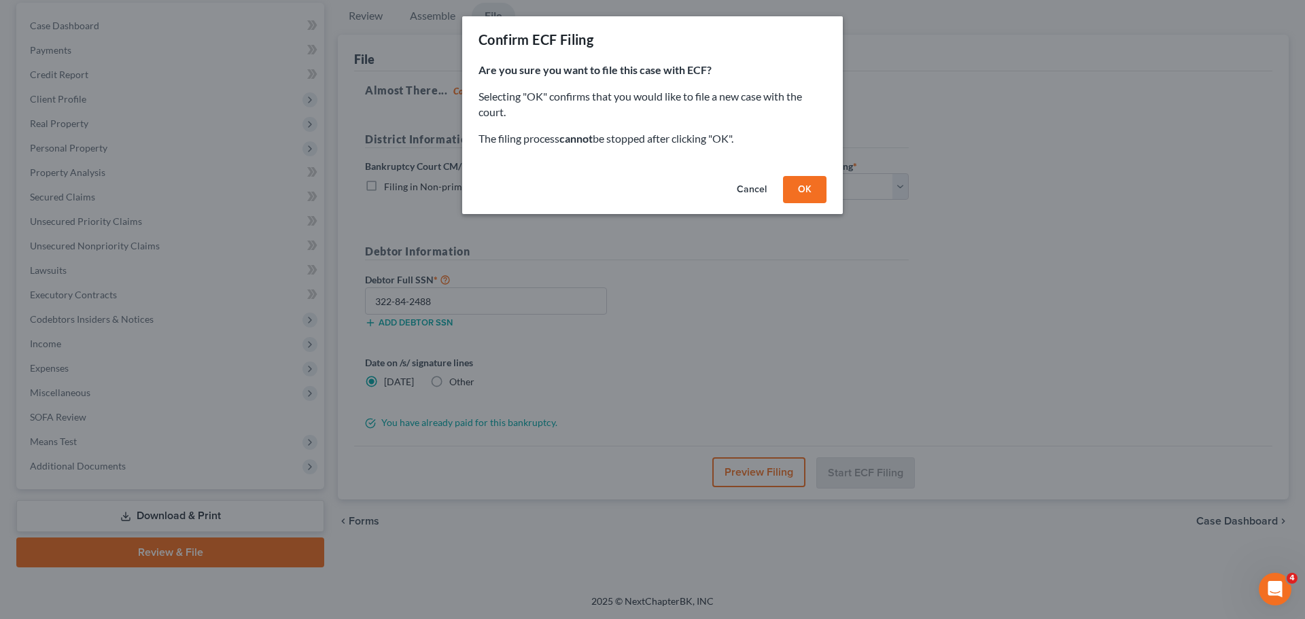
click at [797, 185] on button "OK" at bounding box center [805, 189] width 44 height 27
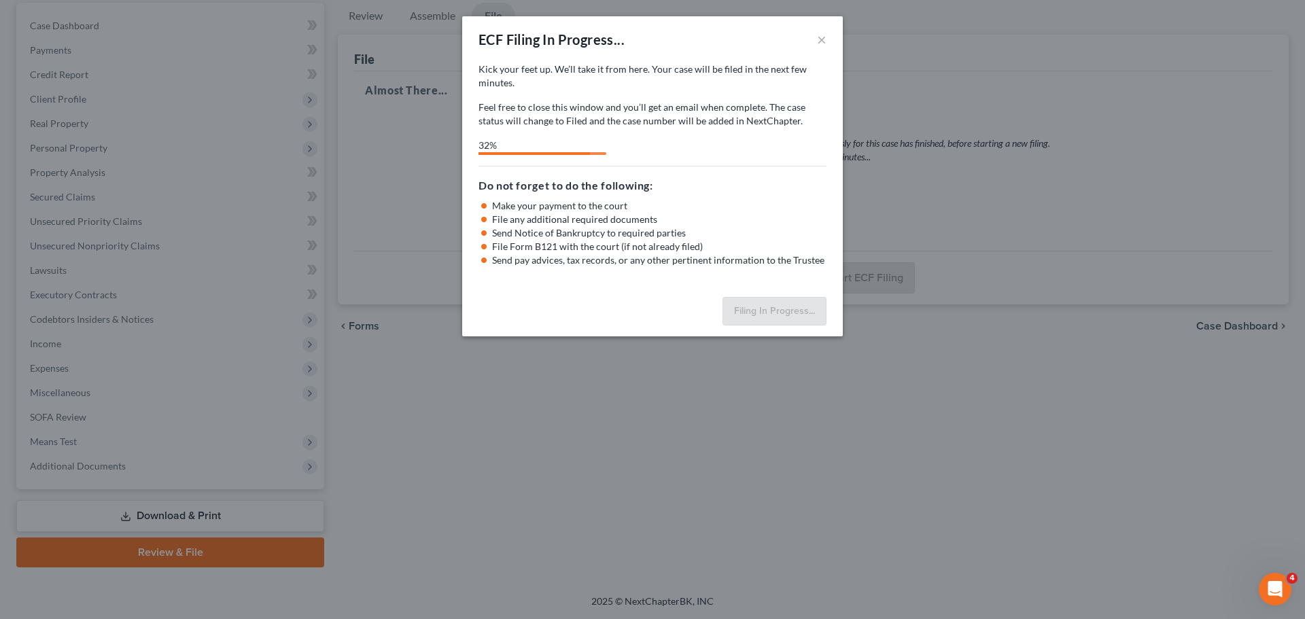
select select "3"
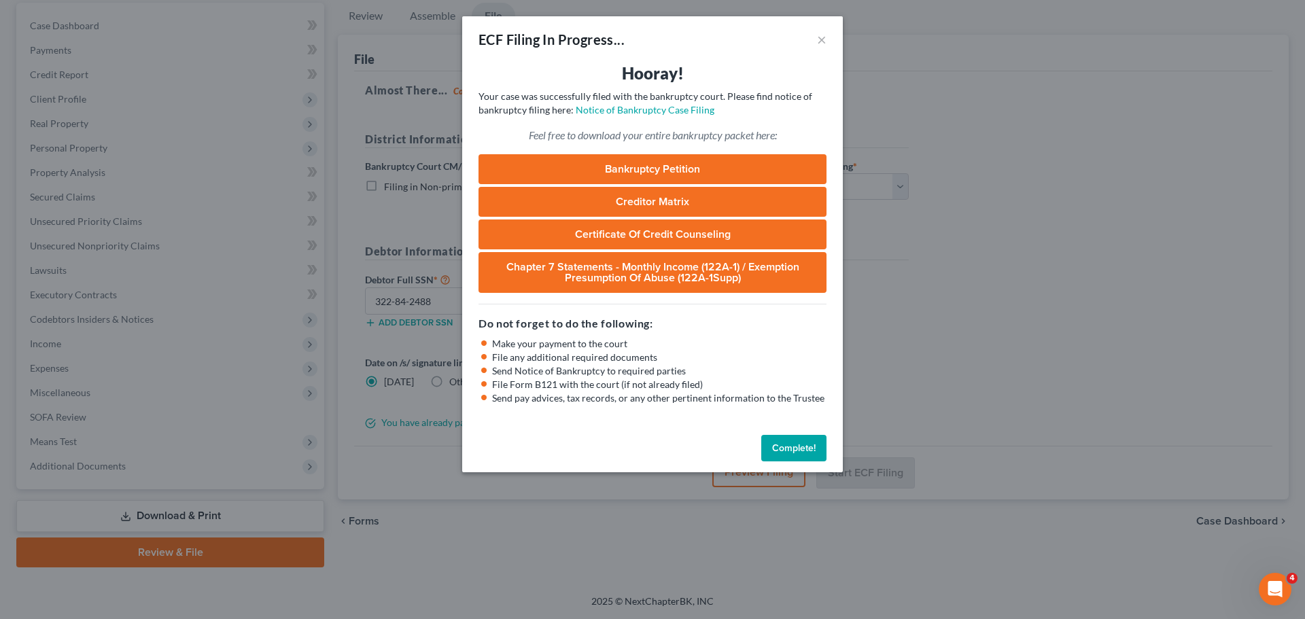
click at [831, 37] on div "ECF Filing In Progress... ×" at bounding box center [652, 39] width 381 height 46
click at [823, 42] on button "×" at bounding box center [822, 39] width 10 height 16
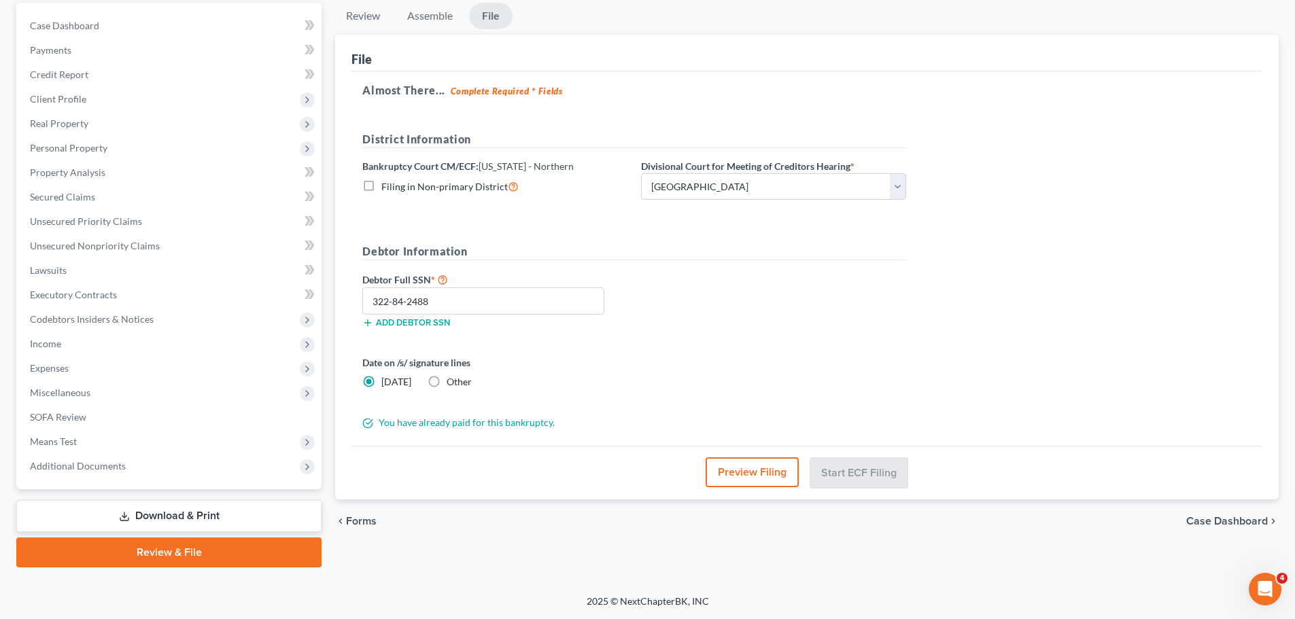
scroll to position [0, 0]
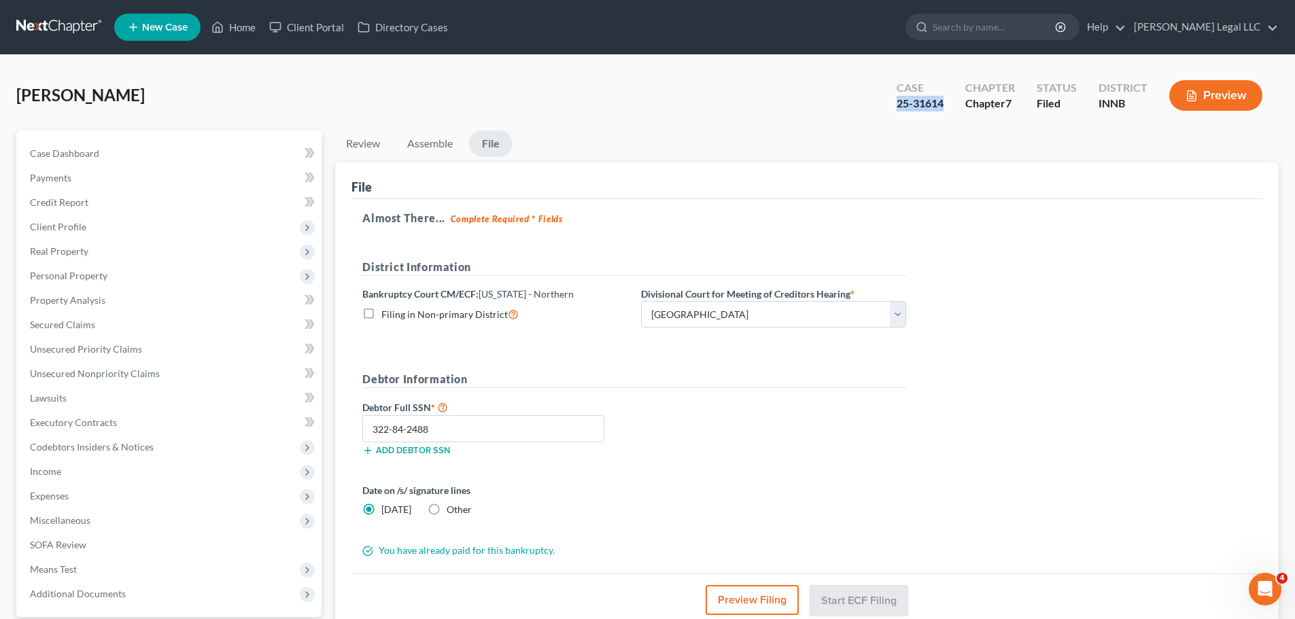
drag, startPoint x: 897, startPoint y: 103, endPoint x: 942, endPoint y: 109, distance: 45.2
click at [951, 103] on div "Case 25-31614" at bounding box center [920, 97] width 69 height 40
copy div "25-31614"
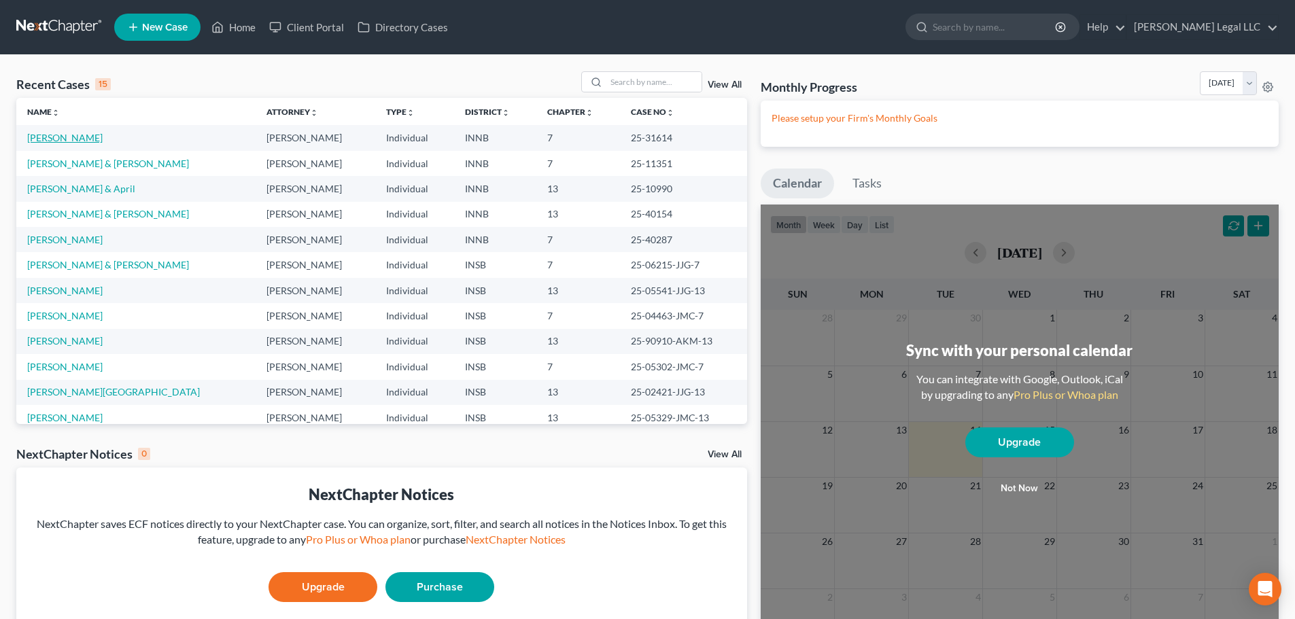
click at [75, 141] on link "Graham, Jeremy" at bounding box center [64, 138] width 75 height 12
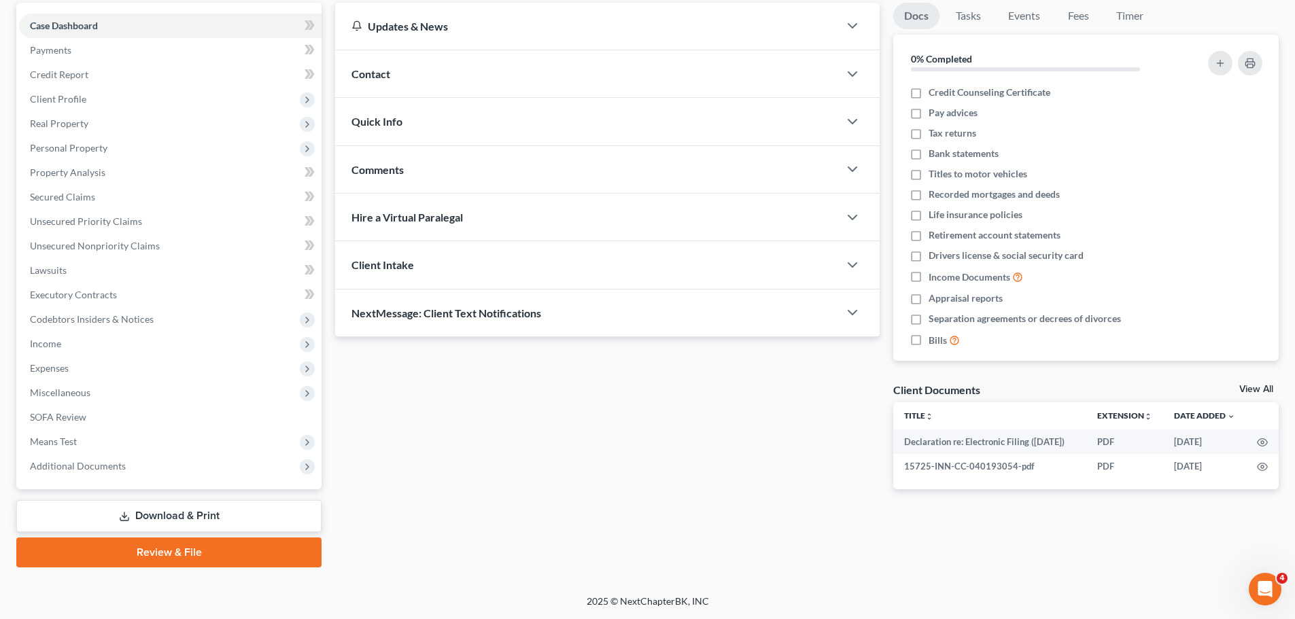
click at [99, 518] on link "Download & Print" at bounding box center [168, 516] width 305 height 32
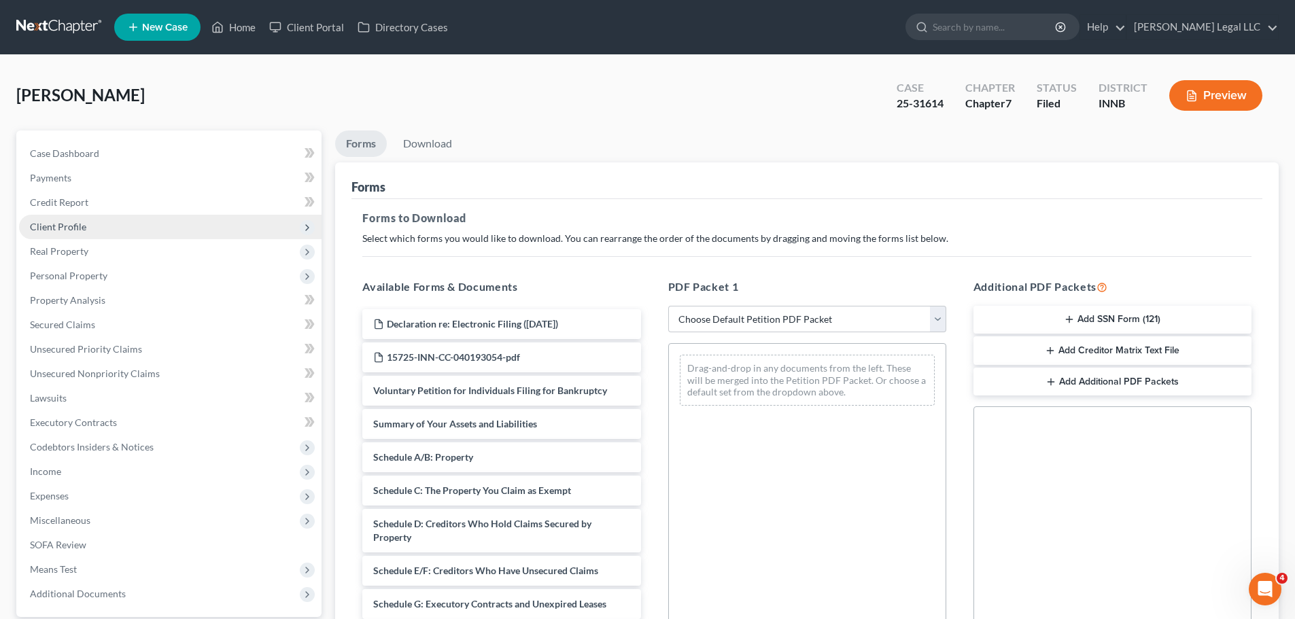
click at [48, 225] on span "Client Profile" at bounding box center [58, 227] width 56 height 12
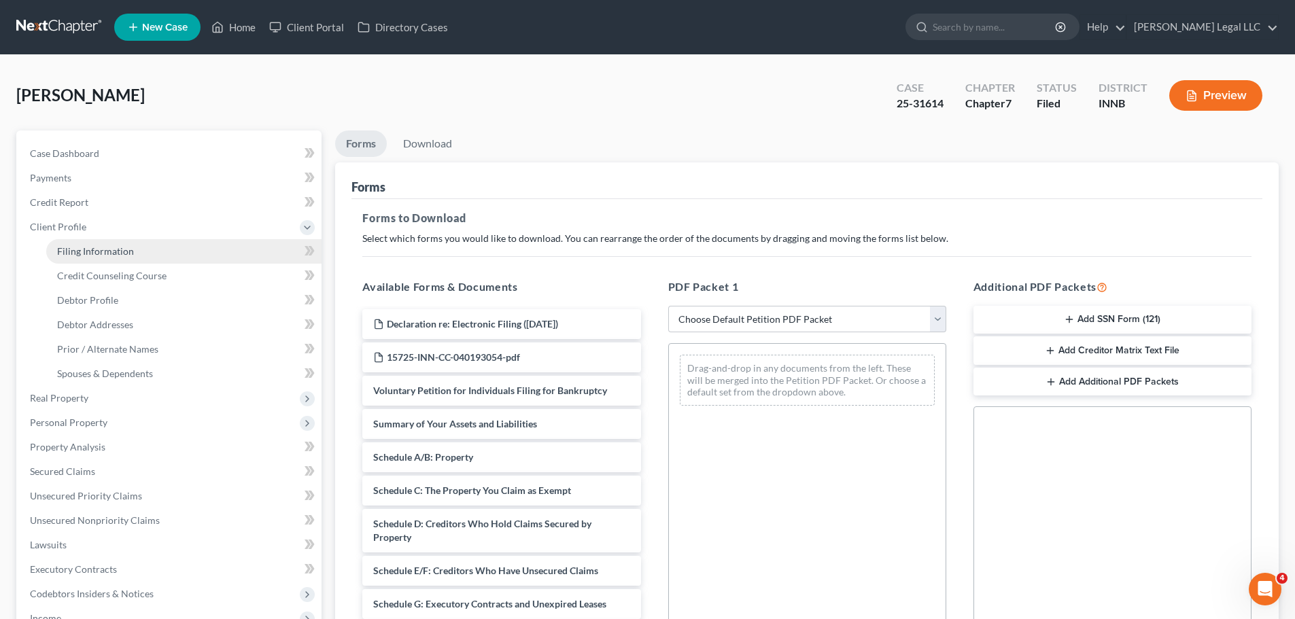
click at [77, 250] on span "Filing Information" at bounding box center [95, 251] width 77 height 12
select select "1"
select select "0"
select select "27"
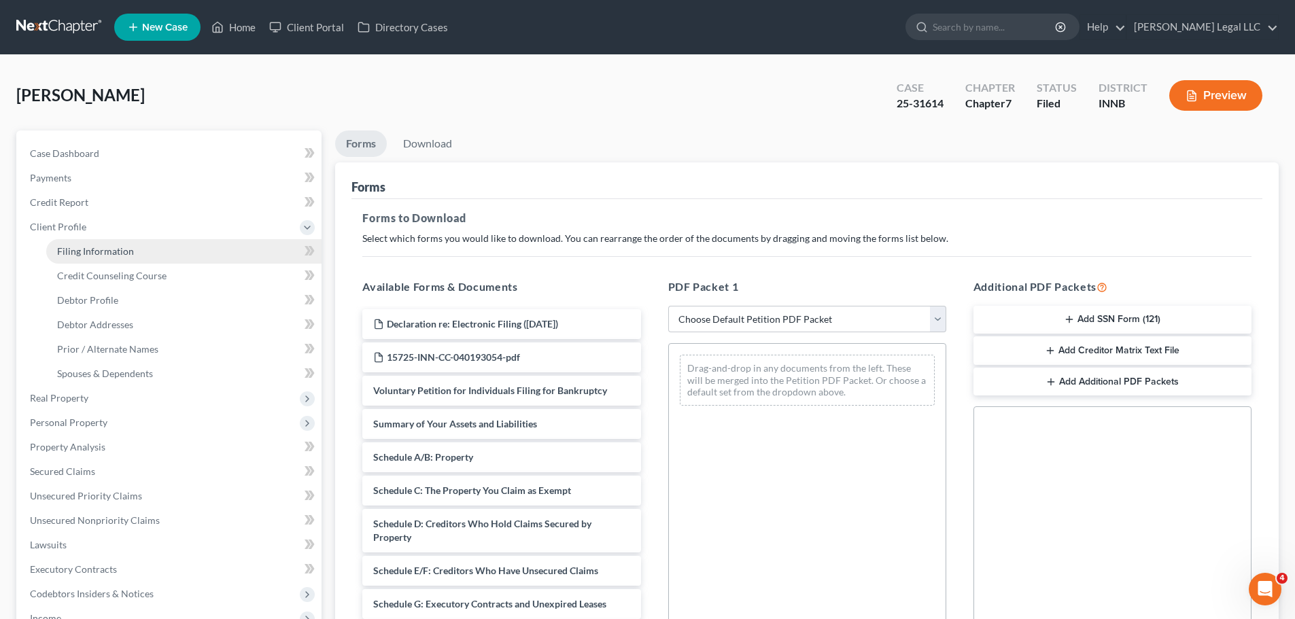
select select "0"
select select "15"
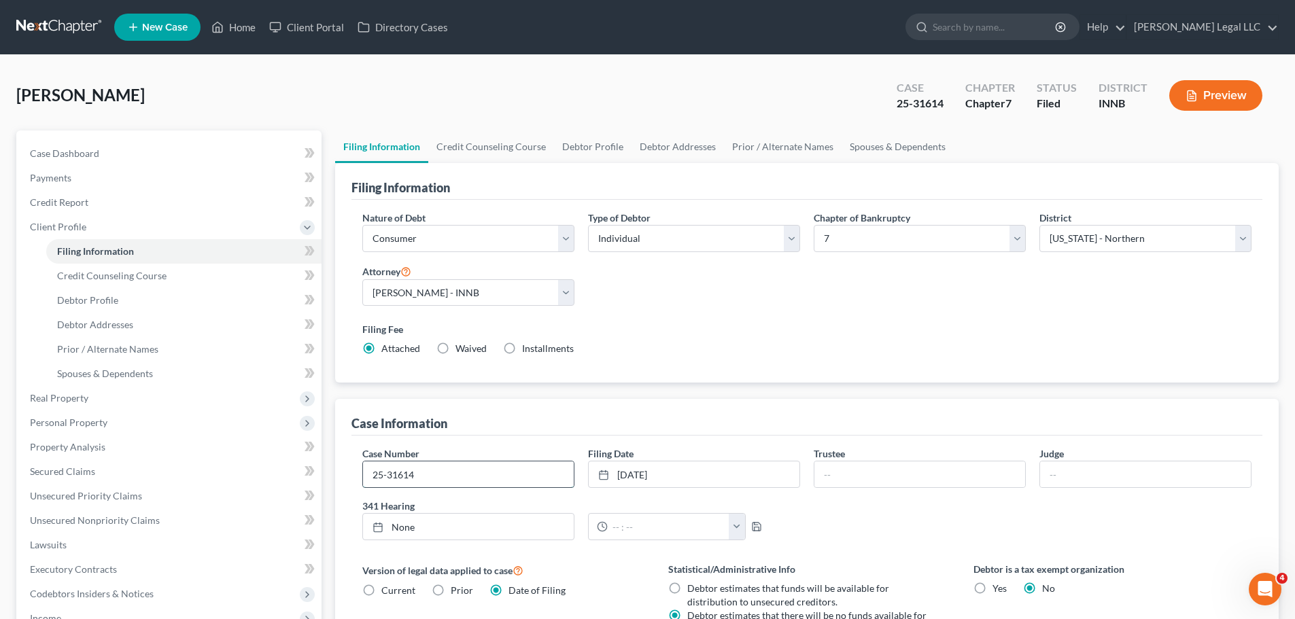
click at [426, 479] on input "25-31614" at bounding box center [468, 475] width 211 height 26
click at [563, 419] on div "Case Information" at bounding box center [806, 417] width 911 height 37
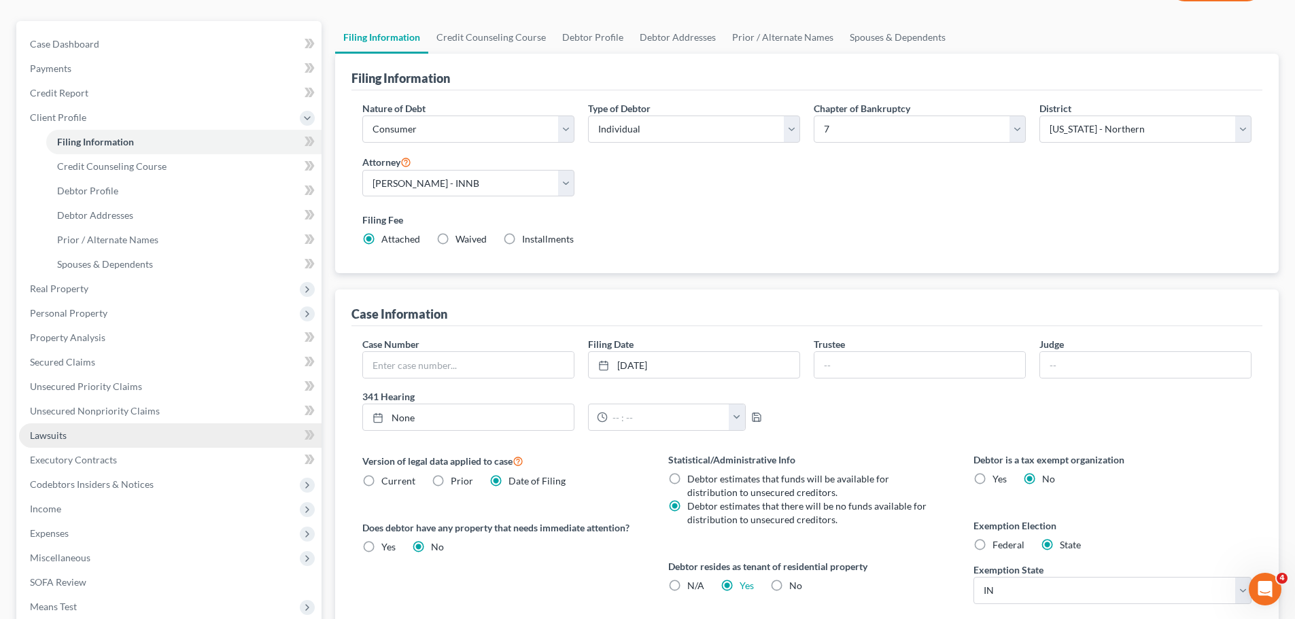
scroll to position [277, 0]
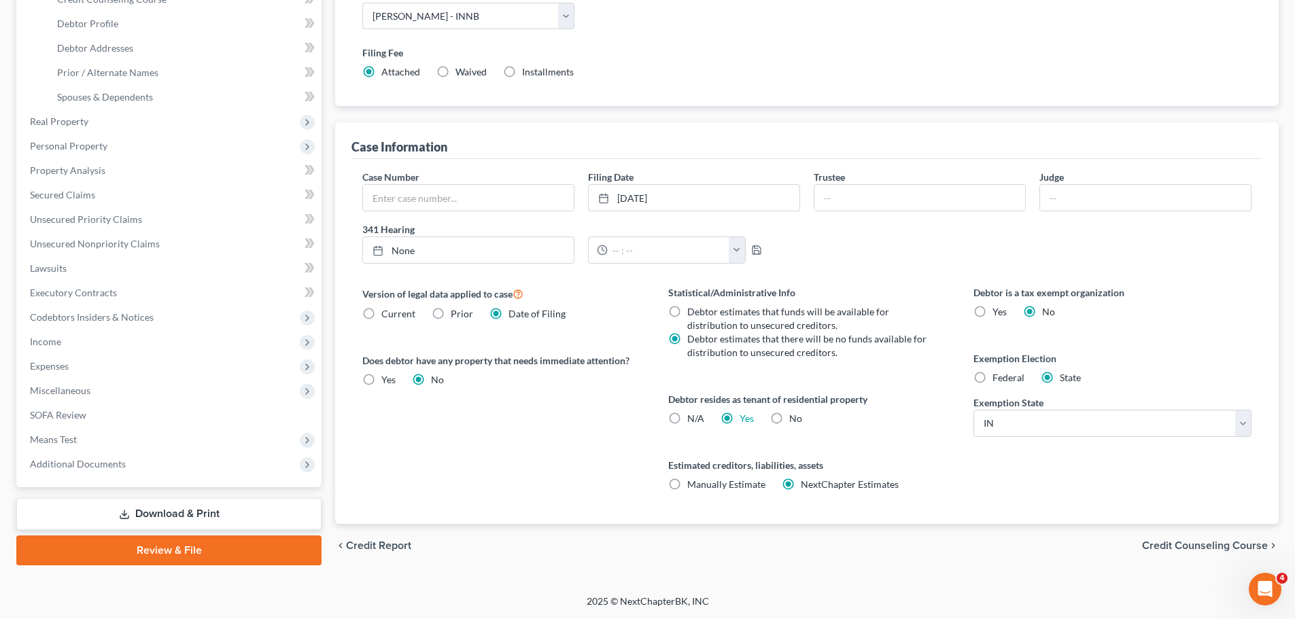
click at [139, 517] on link "Download & Print" at bounding box center [168, 514] width 305 height 32
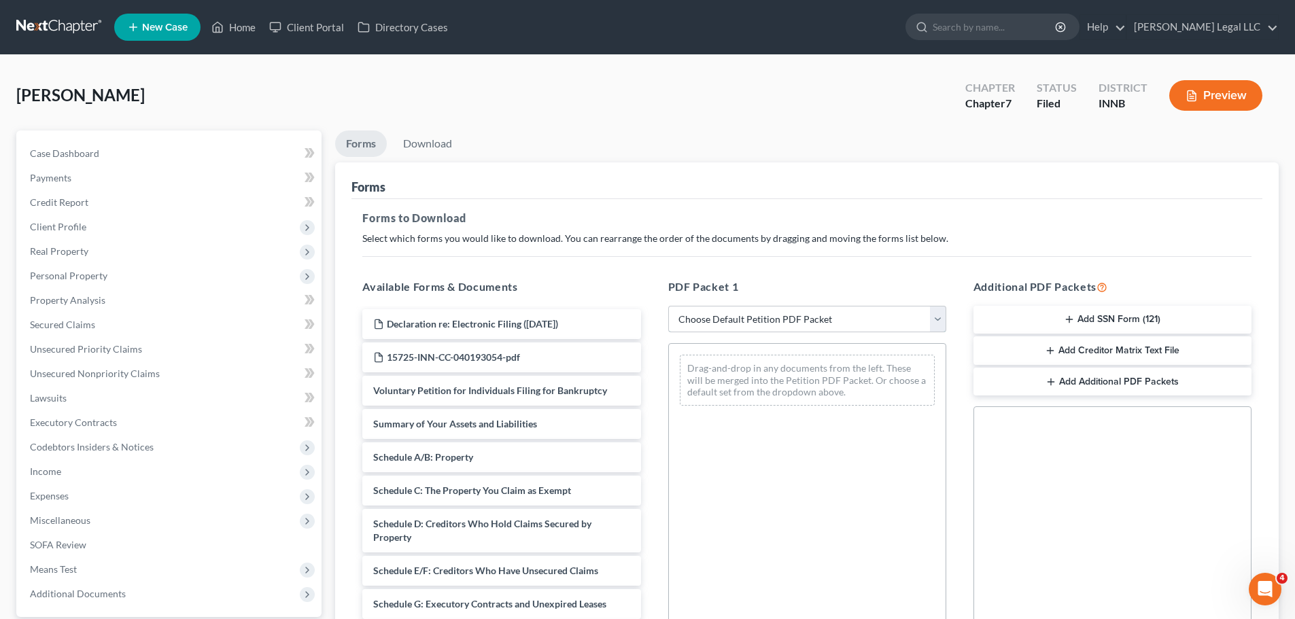
click at [725, 307] on select "Choose Default Petition PDF Packet Complete Bankruptcy Petition (all forms and …" at bounding box center [807, 319] width 278 height 27
click at [668, 306] on select "Choose Default Petition PDF Packet Complete Bankruptcy Petition (all forms and …" at bounding box center [807, 319] width 278 height 27
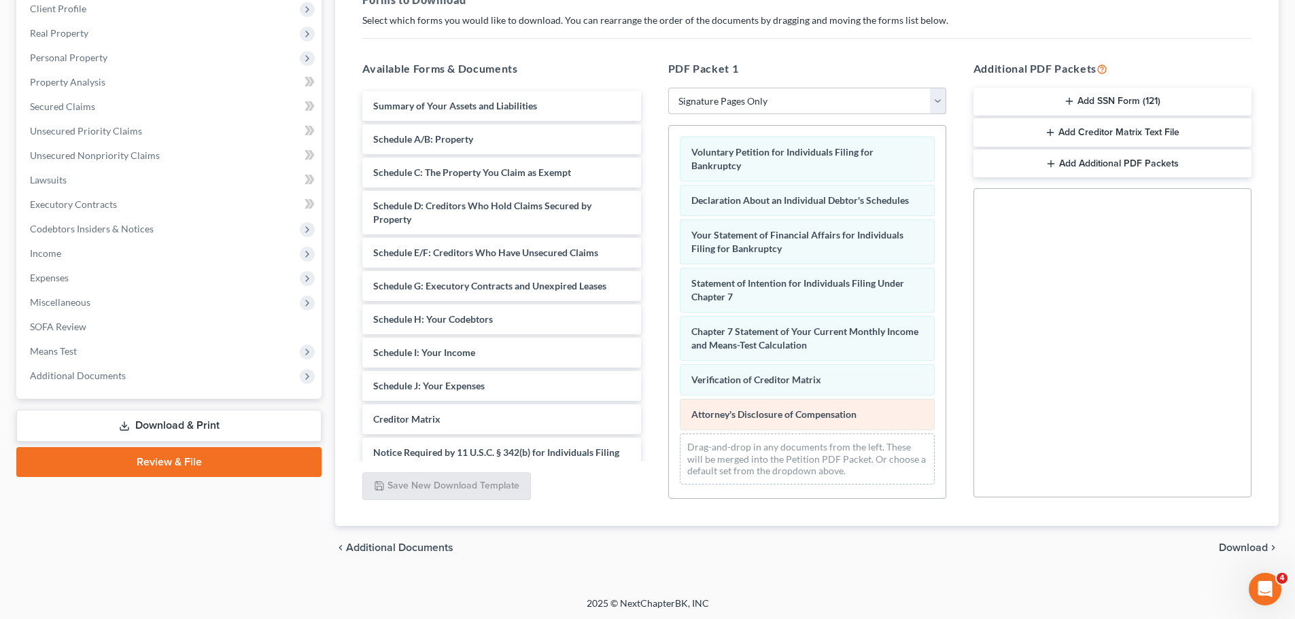
scroll to position [220, 0]
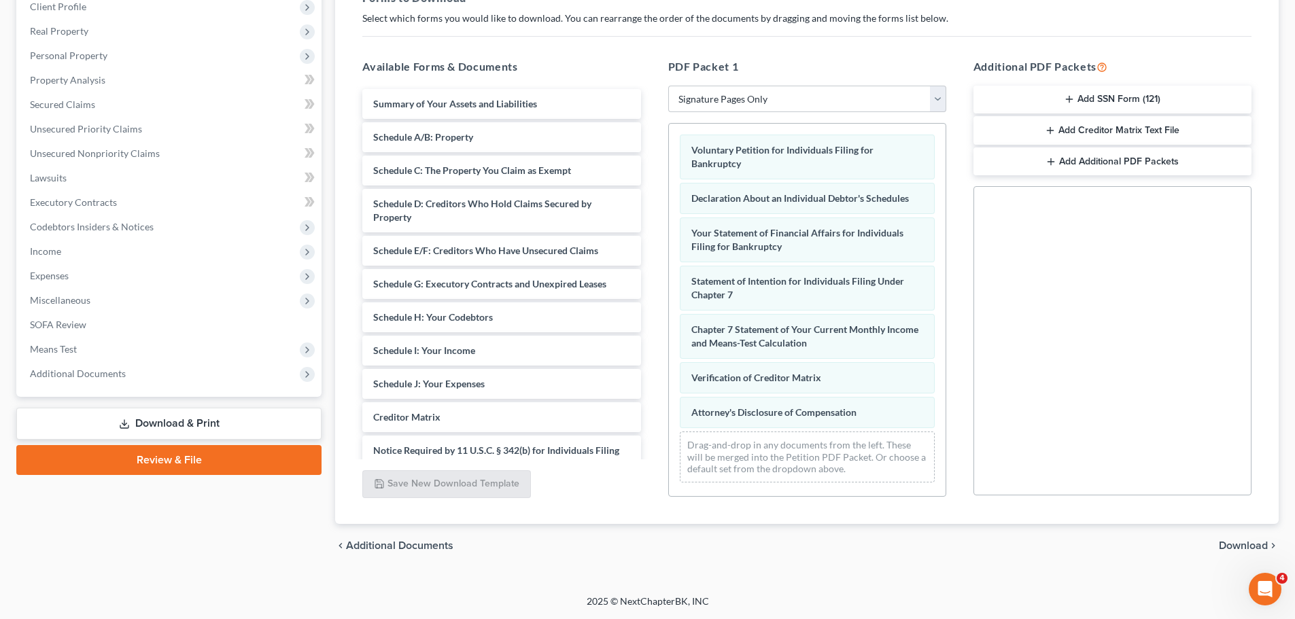
click at [102, 424] on link "Download & Print" at bounding box center [168, 424] width 305 height 32
click at [1057, 104] on button "Add SSN Form (121)" at bounding box center [1112, 100] width 278 height 29
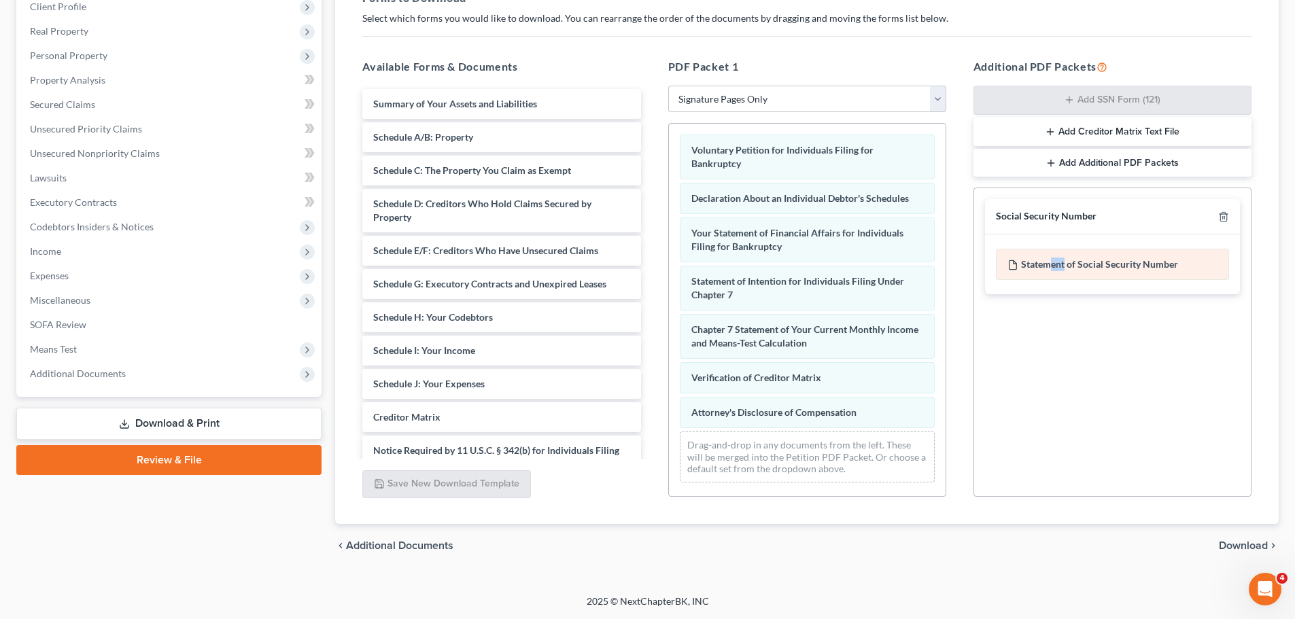
drag, startPoint x: 1061, startPoint y: 263, endPoint x: 1051, endPoint y: 273, distance: 13.9
click at [1051, 273] on div "Statement of Social Security Number" at bounding box center [1112, 264] width 233 height 31
click at [1067, 386] on div "Social Security Number Statement of Social Security Number Creditor Matrix Text…" at bounding box center [1112, 342] width 278 height 309
click at [717, 99] on select "Choose Default Petition PDF Packet Complete Bankruptcy Petition (all forms and …" at bounding box center [807, 99] width 278 height 27
select select "0"
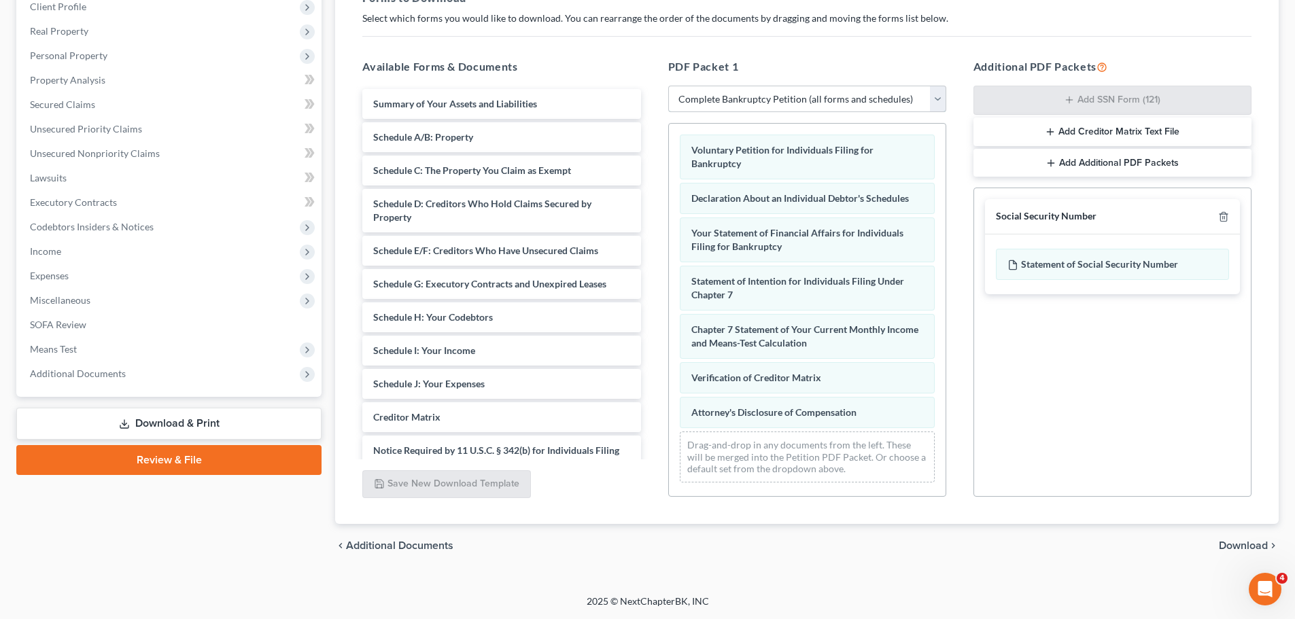
click at [668, 86] on select "Choose Default Petition PDF Packet Complete Bankruptcy Petition (all forms and …" at bounding box center [807, 99] width 278 height 27
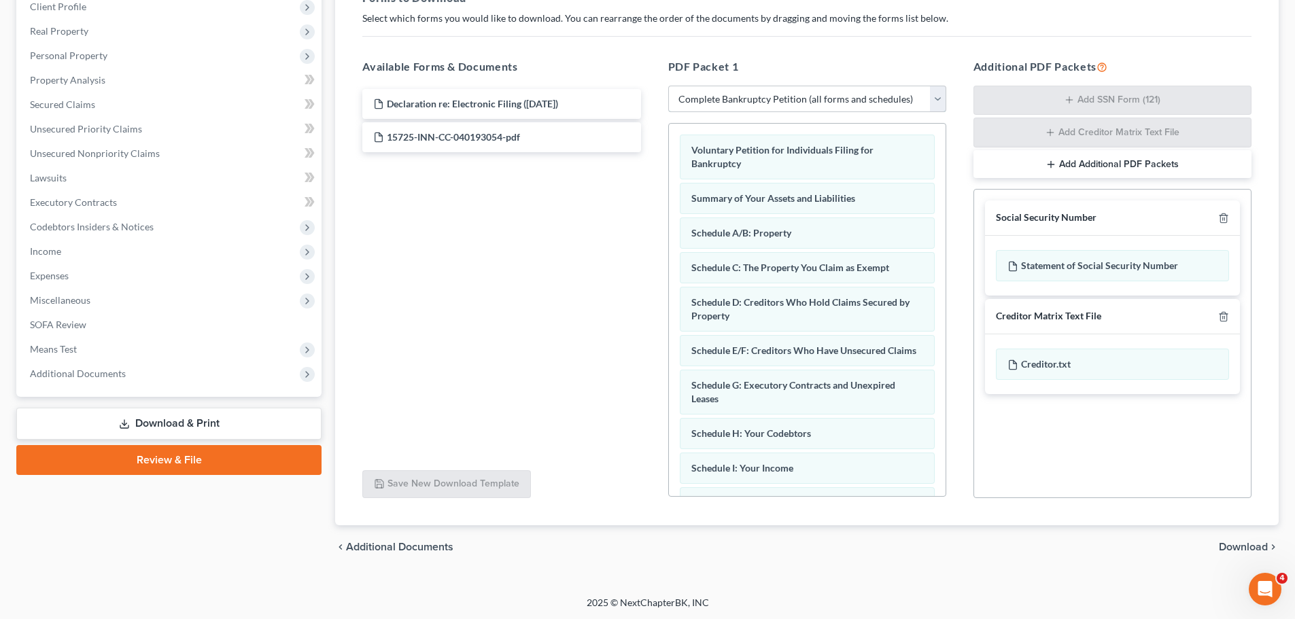
click at [735, 90] on select "Choose Default Petition PDF Packet Complete Bankruptcy Petition (all forms and …" at bounding box center [807, 99] width 278 height 27
click at [519, 234] on div "Declaration re: Electronic Filing (10/14/2025) 15725-INN-CC-040193054-pdf" at bounding box center [501, 273] width 300 height 374
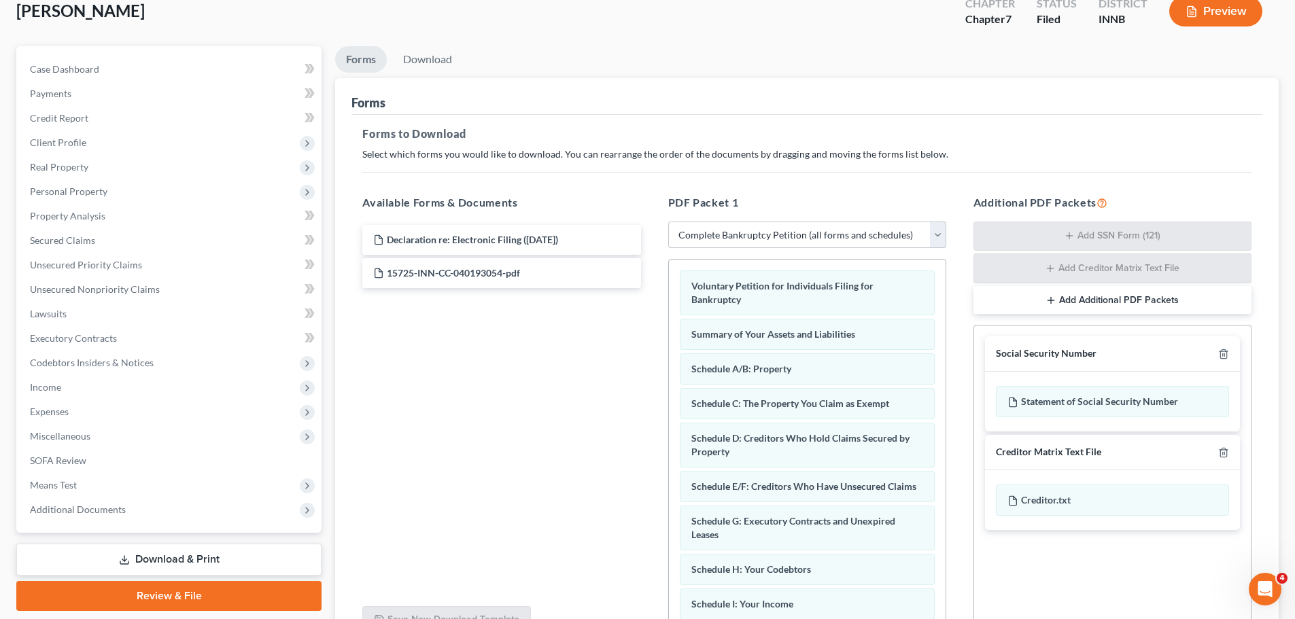
click at [798, 223] on select "Choose Default Petition PDF Packet Complete Bankruptcy Petition (all forms and …" at bounding box center [807, 235] width 278 height 27
select select
click at [668, 222] on select "Choose Default Petition PDF Packet Complete Bankruptcy Petition (all forms and …" at bounding box center [807, 235] width 278 height 27
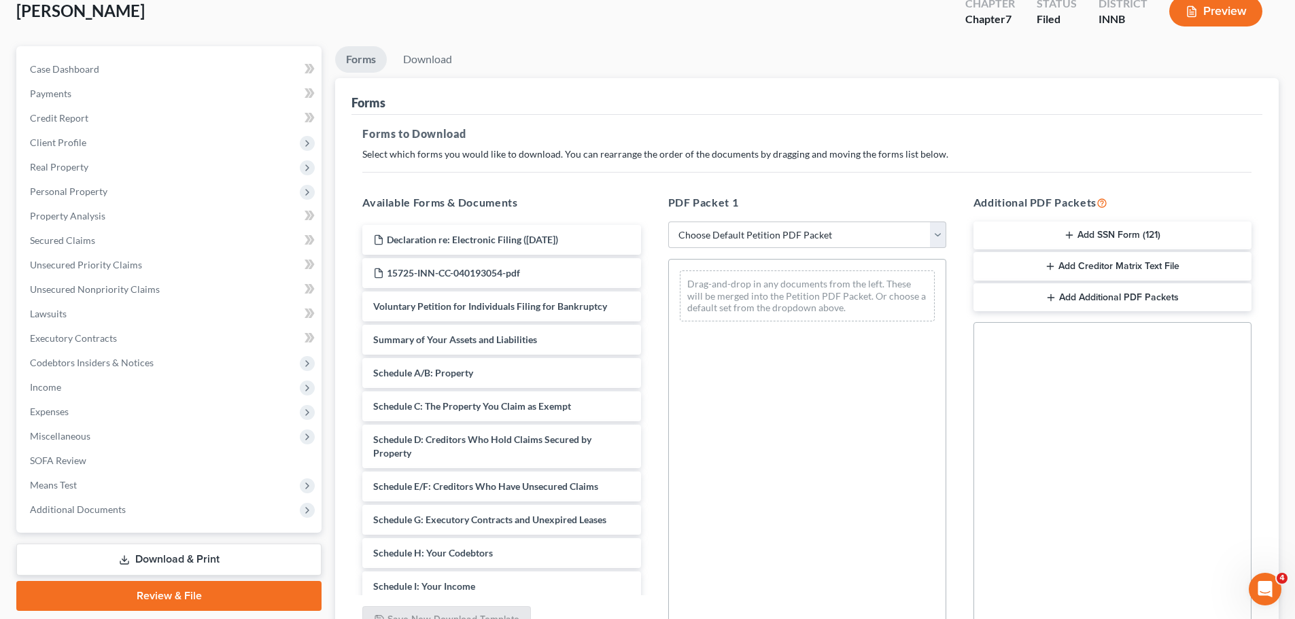
click at [1086, 230] on button "Add SSN Form (121)" at bounding box center [1112, 236] width 278 height 29
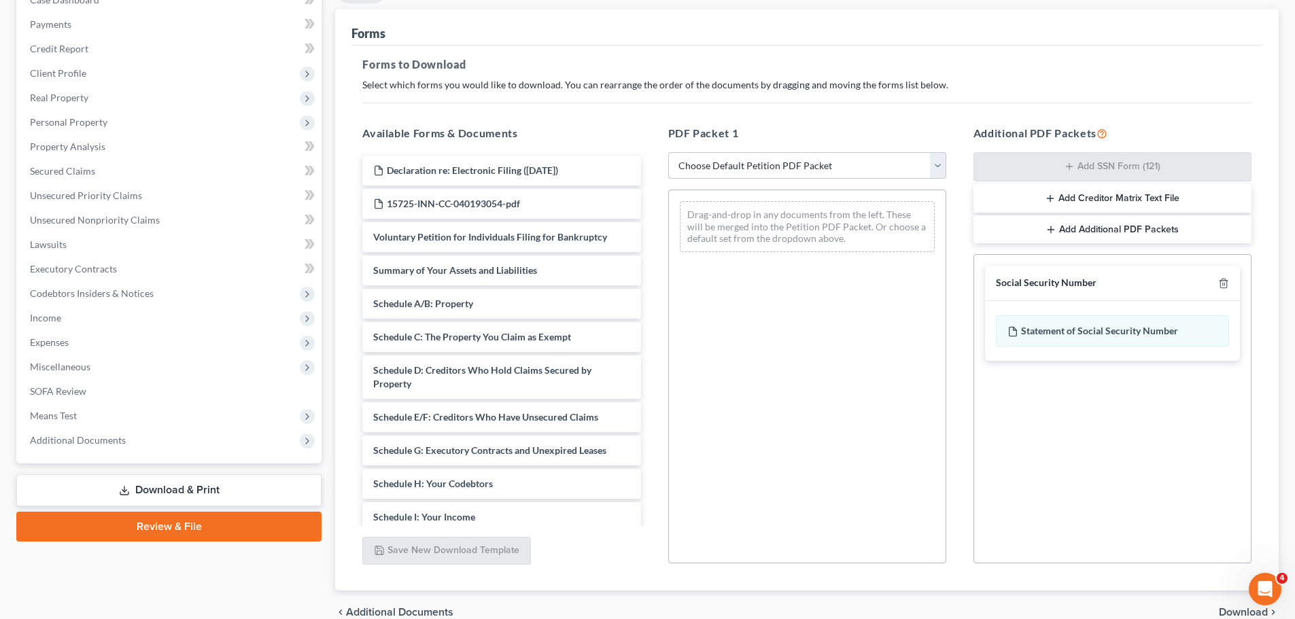
scroll to position [220, 0]
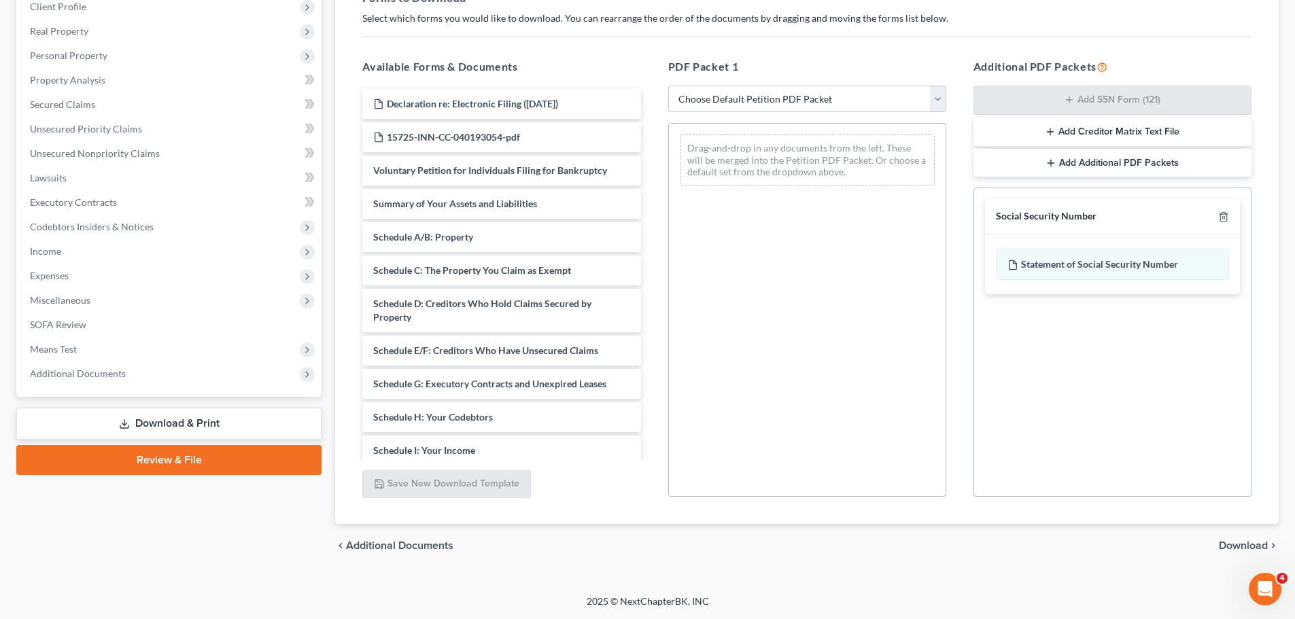
click at [1217, 536] on div "chevron_left Additional Documents Download chevron_right" at bounding box center [807, 546] width 944 height 44
click at [1224, 546] on span "Download" at bounding box center [1243, 545] width 49 height 11
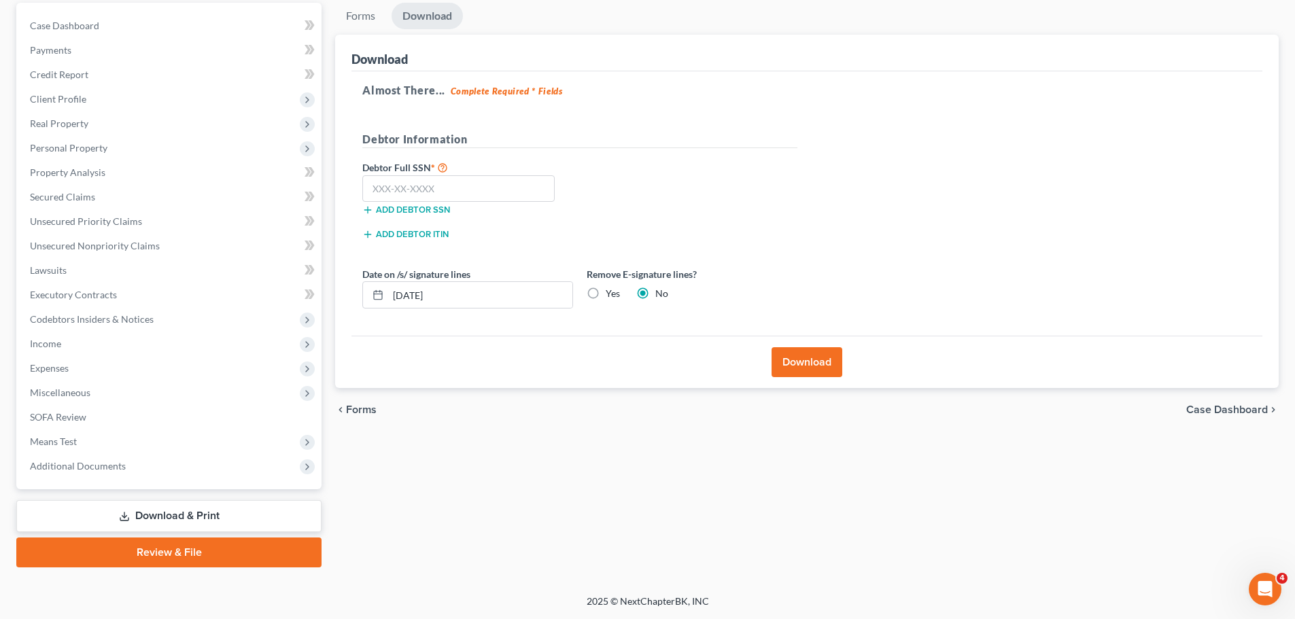
scroll to position [128, 0]
click at [445, 188] on input "text" at bounding box center [458, 188] width 192 height 27
click at [394, 300] on input "10/14/2025" at bounding box center [480, 295] width 184 height 26
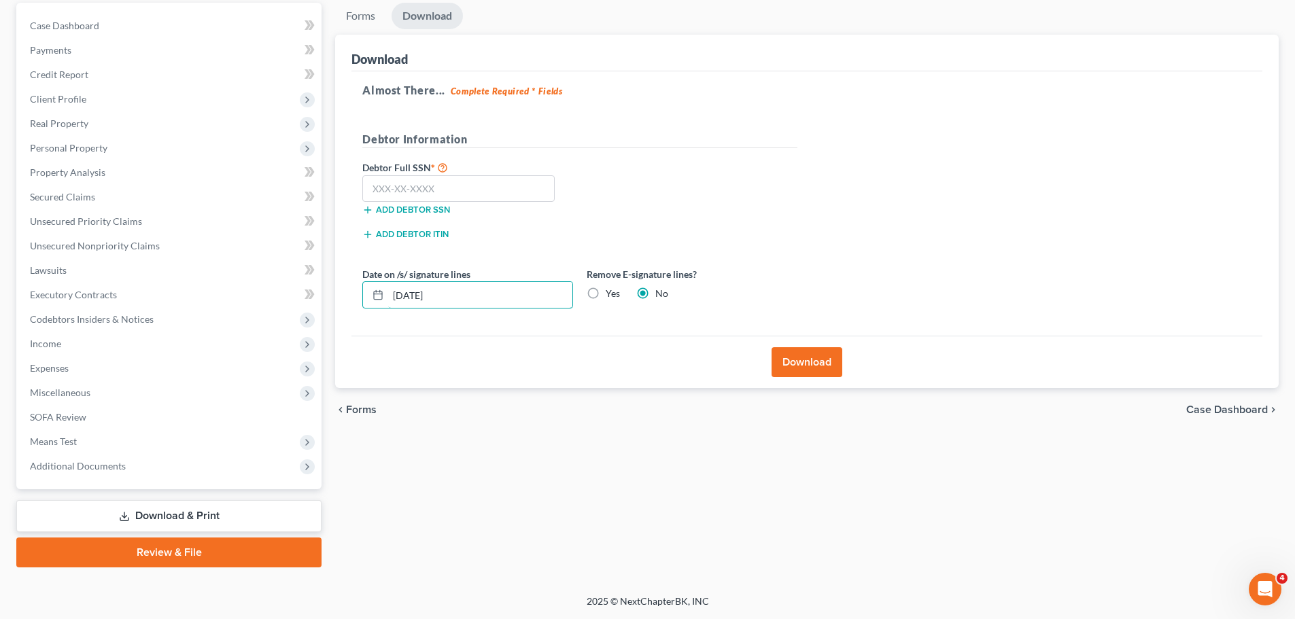
type input "[DATE]"
click at [606, 293] on label "Yes" at bounding box center [613, 294] width 14 height 14
click at [611, 293] on input "Yes" at bounding box center [615, 291] width 9 height 9
radio input "true"
radio input "false"
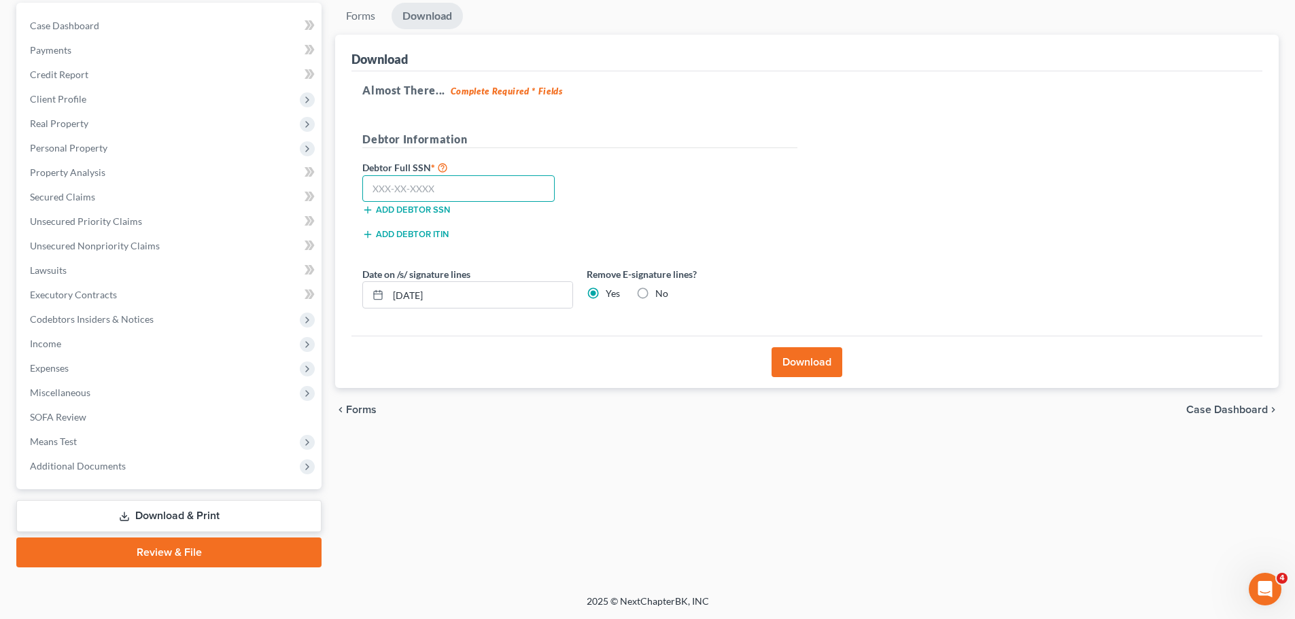
click at [456, 190] on input "text" at bounding box center [458, 188] width 192 height 27
type input "322-84-2488"
click at [801, 361] on button "Download" at bounding box center [807, 362] width 71 height 30
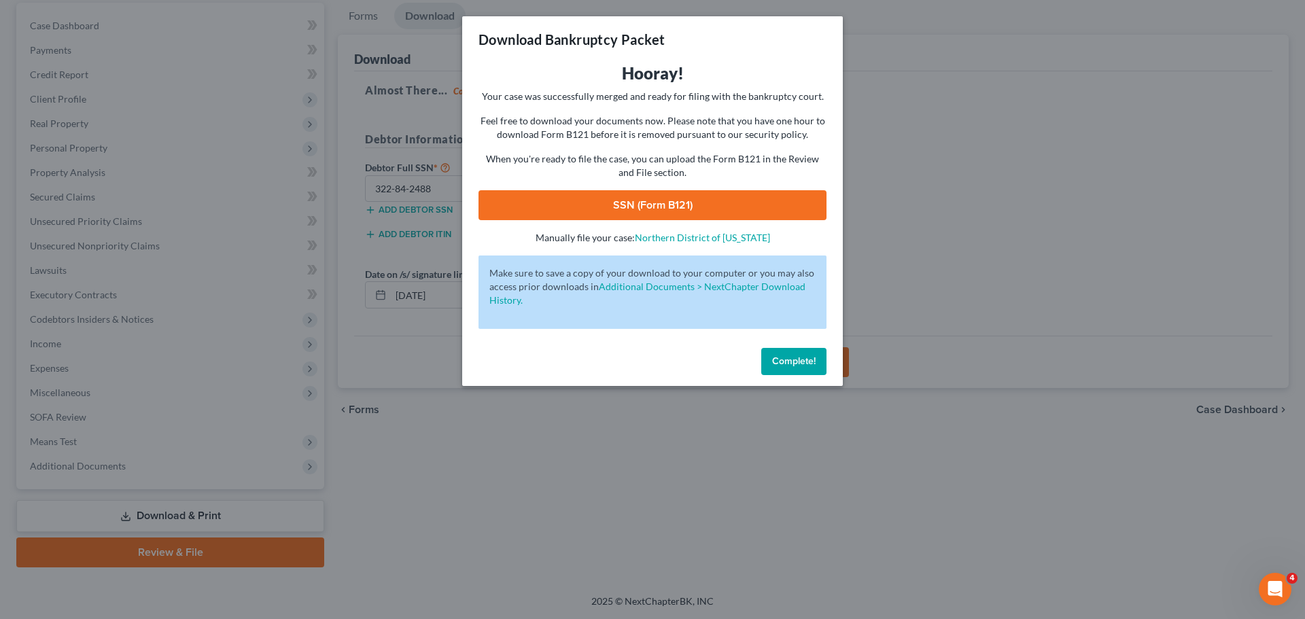
click at [633, 194] on link "SSN (Form B121)" at bounding box center [653, 205] width 348 height 30
click at [793, 370] on button "Complete!" at bounding box center [793, 361] width 65 height 27
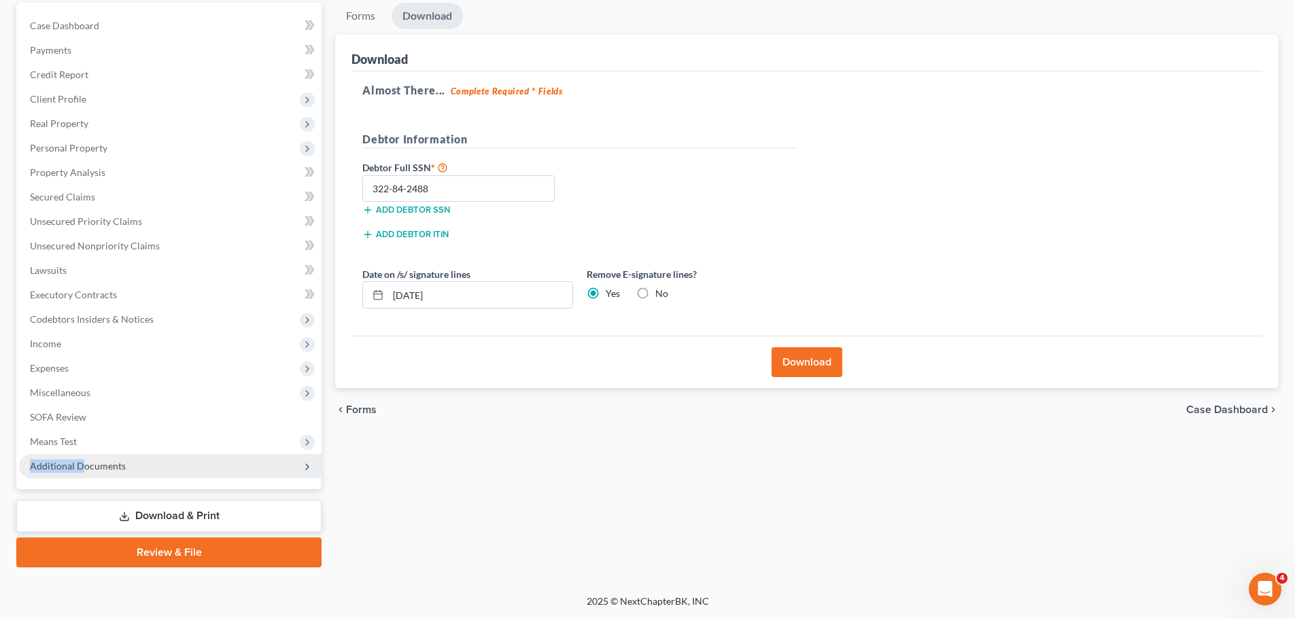
click at [79, 453] on ul "Case Dashboard Payments Invoices Payments Payments Credit Report Client Profile" at bounding box center [170, 246] width 303 height 465
click at [79, 465] on span "Additional Documents" at bounding box center [78, 466] width 96 height 12
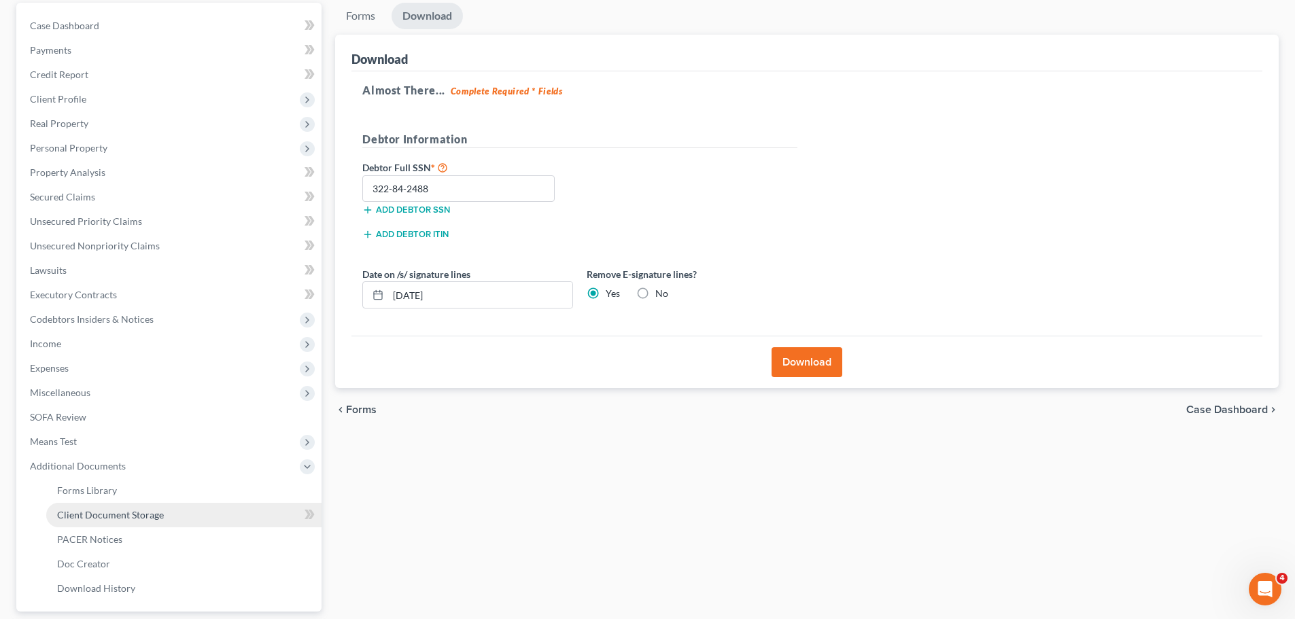
click at [77, 513] on span "Client Document Storage" at bounding box center [110, 515] width 107 height 12
select select "0"
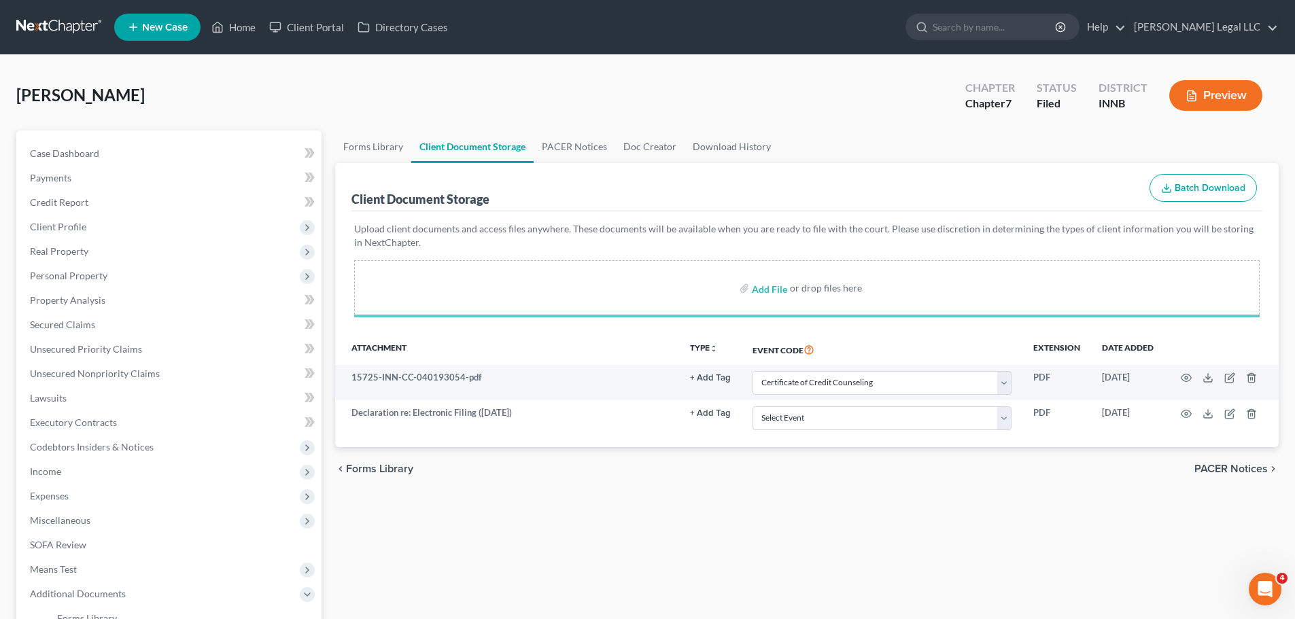
select select "0"
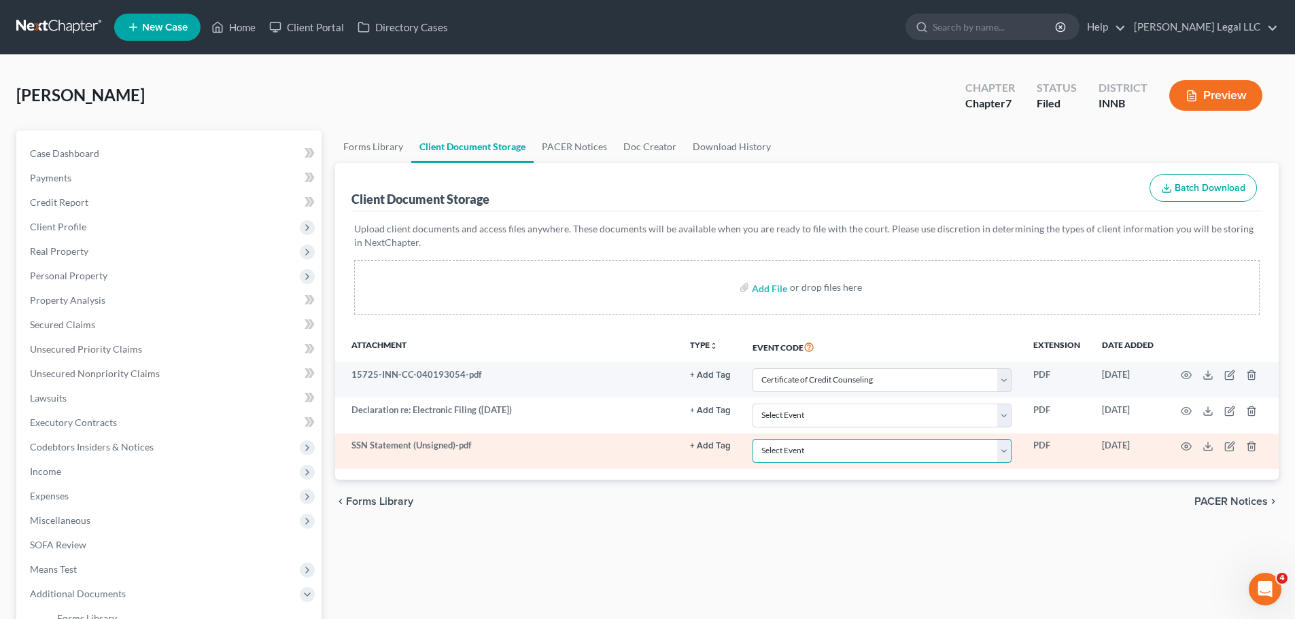
click at [766, 451] on select "Select Event Certificate of Credit Counseling Chapter 13 Calculation of Disposa…" at bounding box center [882, 451] width 259 height 24
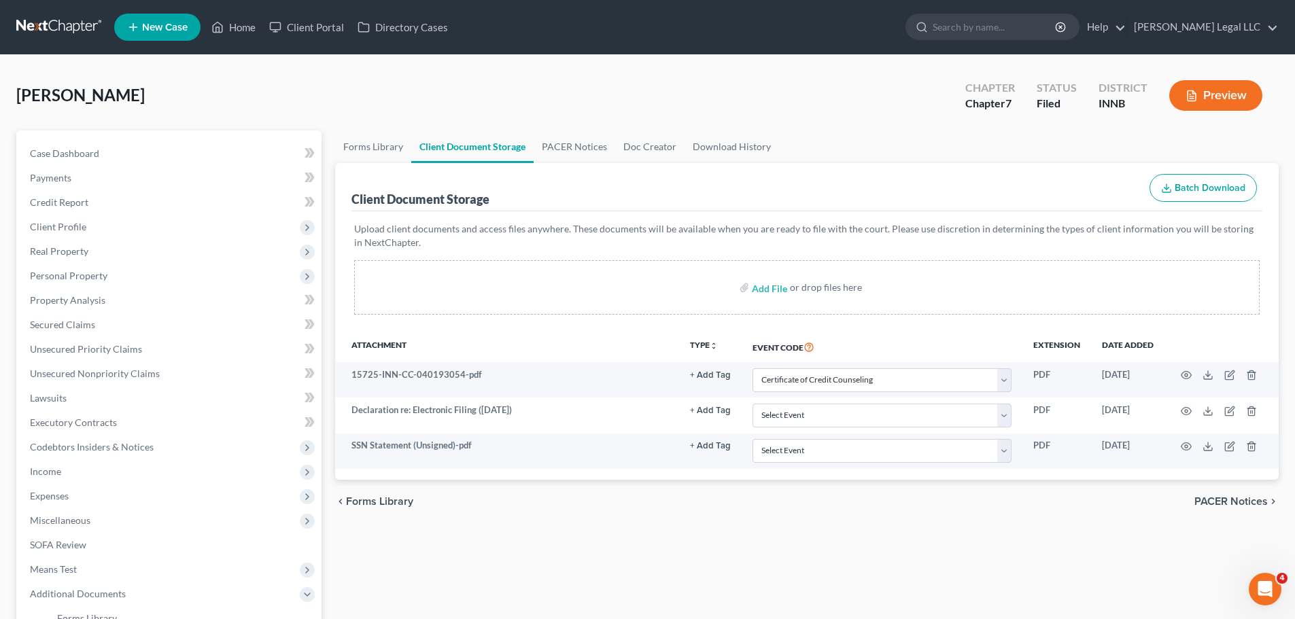
click at [733, 501] on div "chevron_left Forms Library PACER Notices chevron_right" at bounding box center [807, 502] width 944 height 44
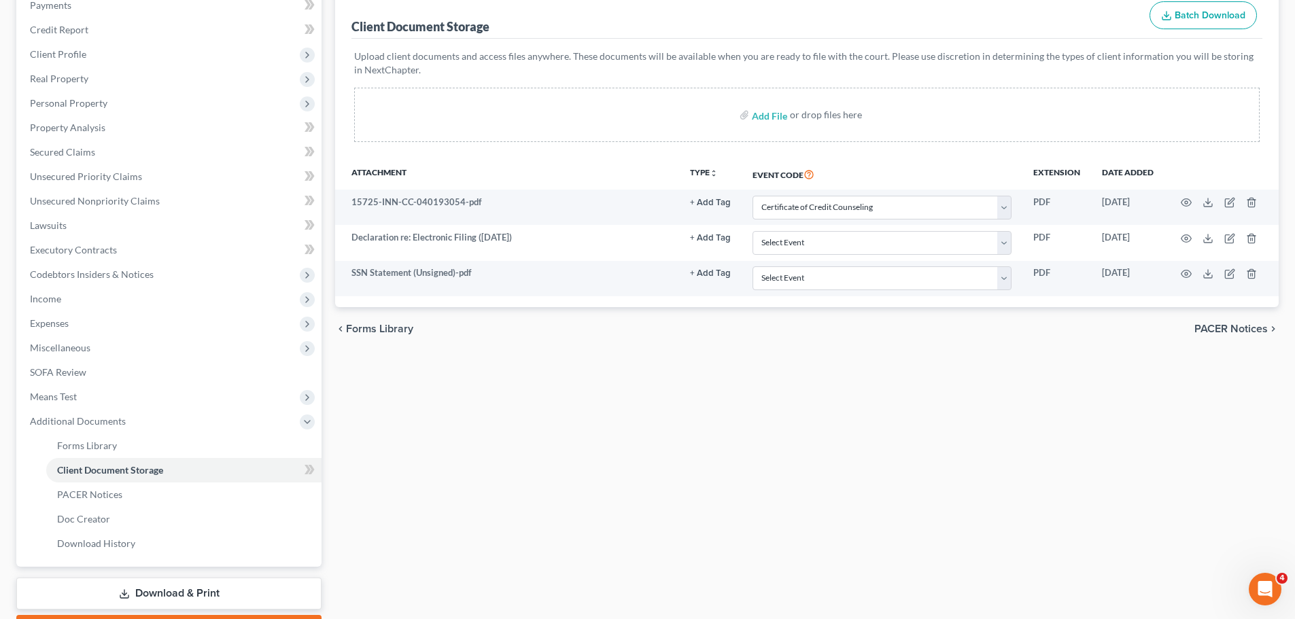
scroll to position [250, 0]
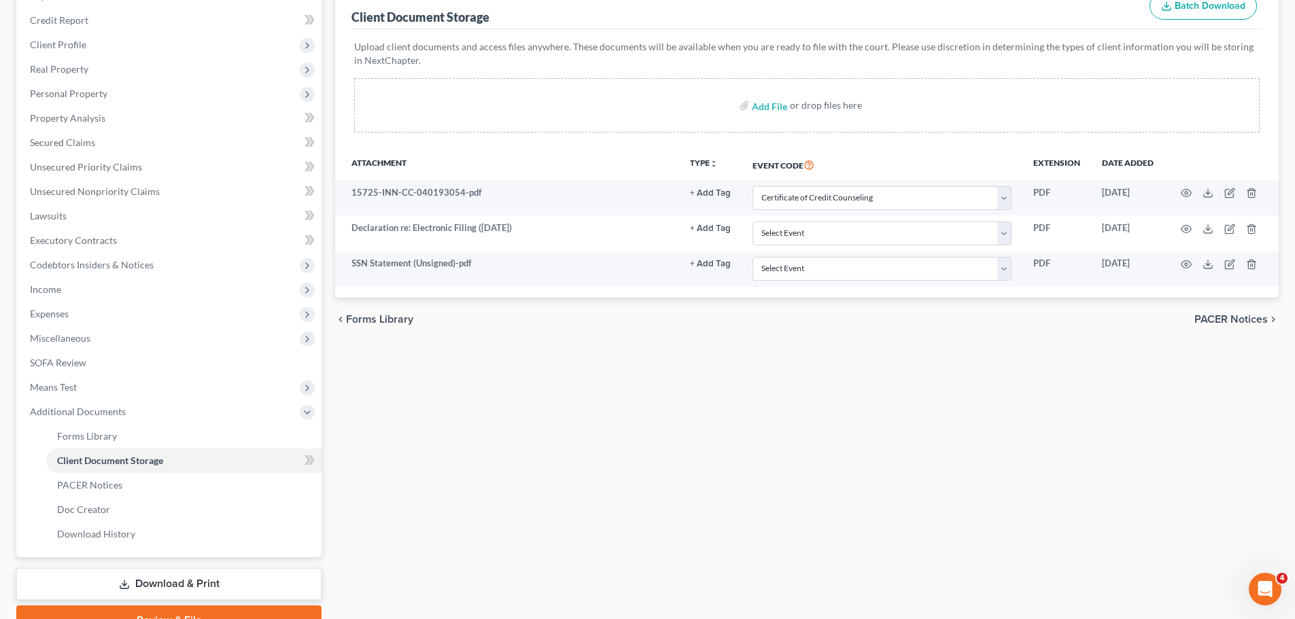
click at [160, 581] on link "Download & Print" at bounding box center [168, 584] width 305 height 32
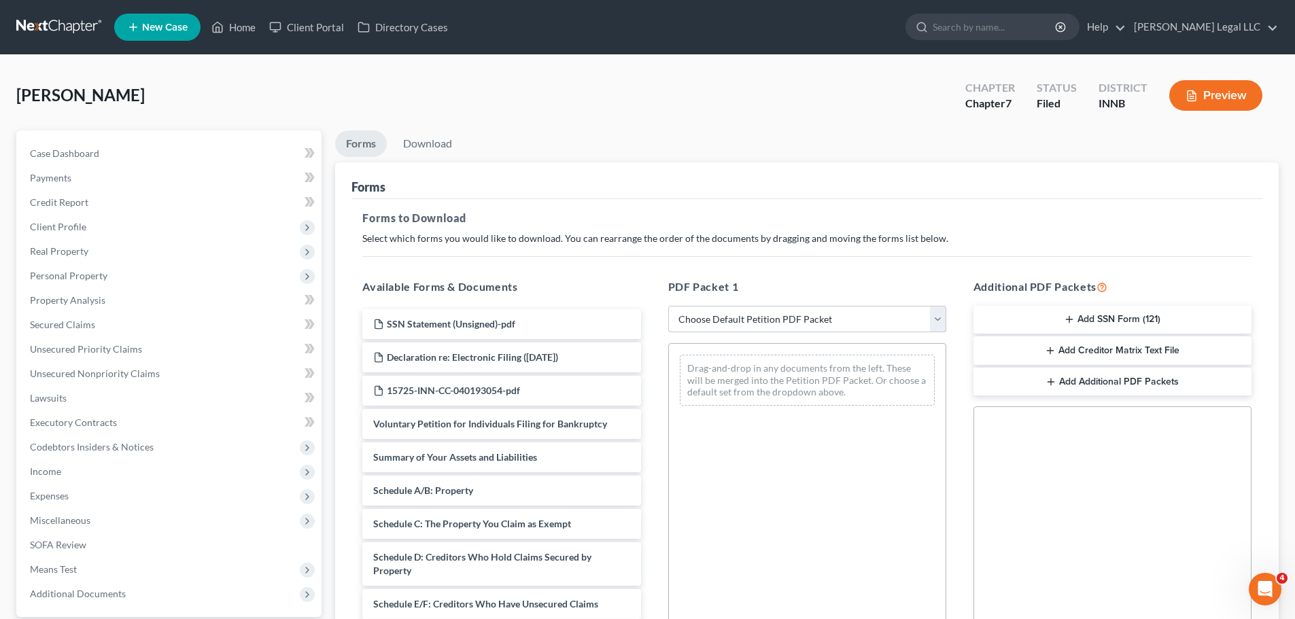
click at [692, 323] on select "Choose Default Petition PDF Packet Complete Bankruptcy Petition (all forms and …" at bounding box center [807, 319] width 278 height 27
select select "0"
click at [668, 306] on select "Choose Default Petition PDF Packet Complete Bankruptcy Petition (all forms and …" at bounding box center [807, 319] width 278 height 27
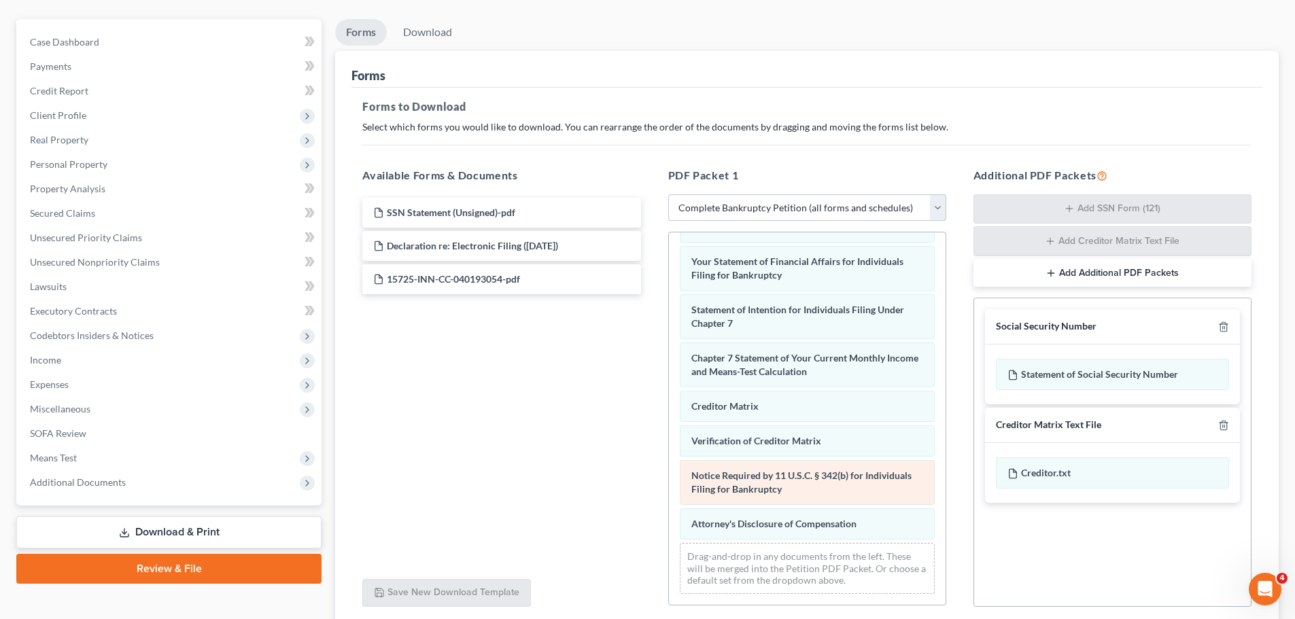
scroll to position [222, 0]
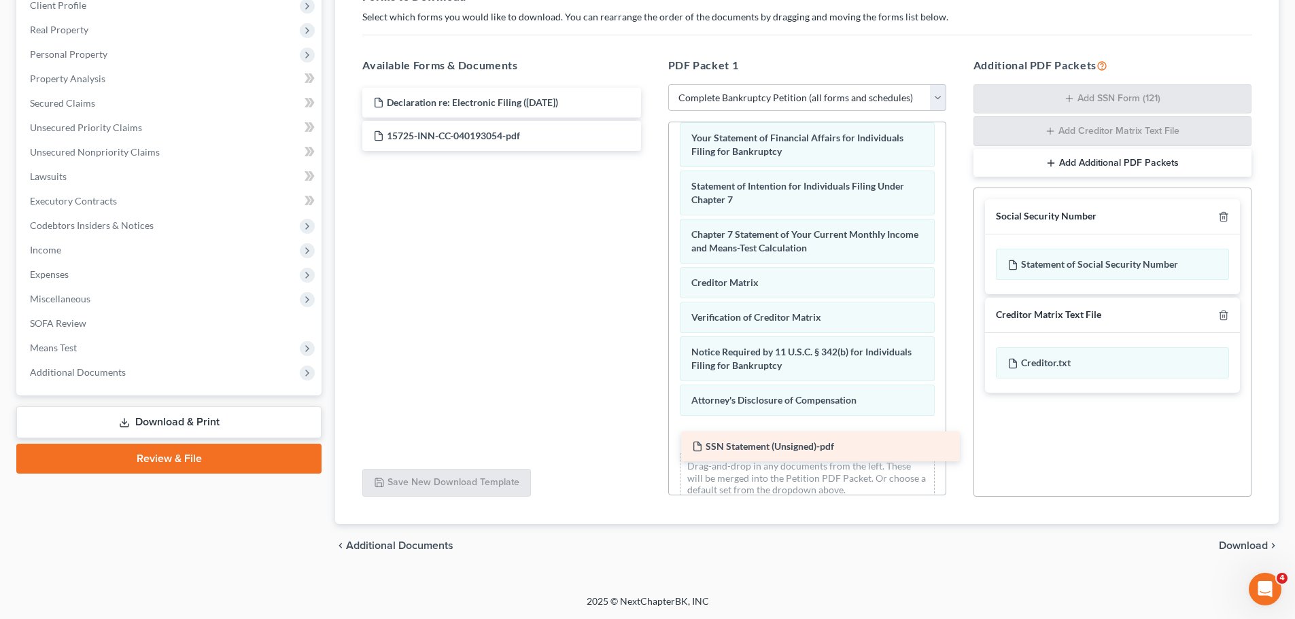
drag, startPoint x: 425, startPoint y: 103, endPoint x: 739, endPoint y: 447, distance: 465.3
click at [651, 151] on div "SSN Statement (Unsigned)-pdf SSN Statement (Unsigned)-pdf Declaration re: Elect…" at bounding box center [501, 119] width 300 height 63
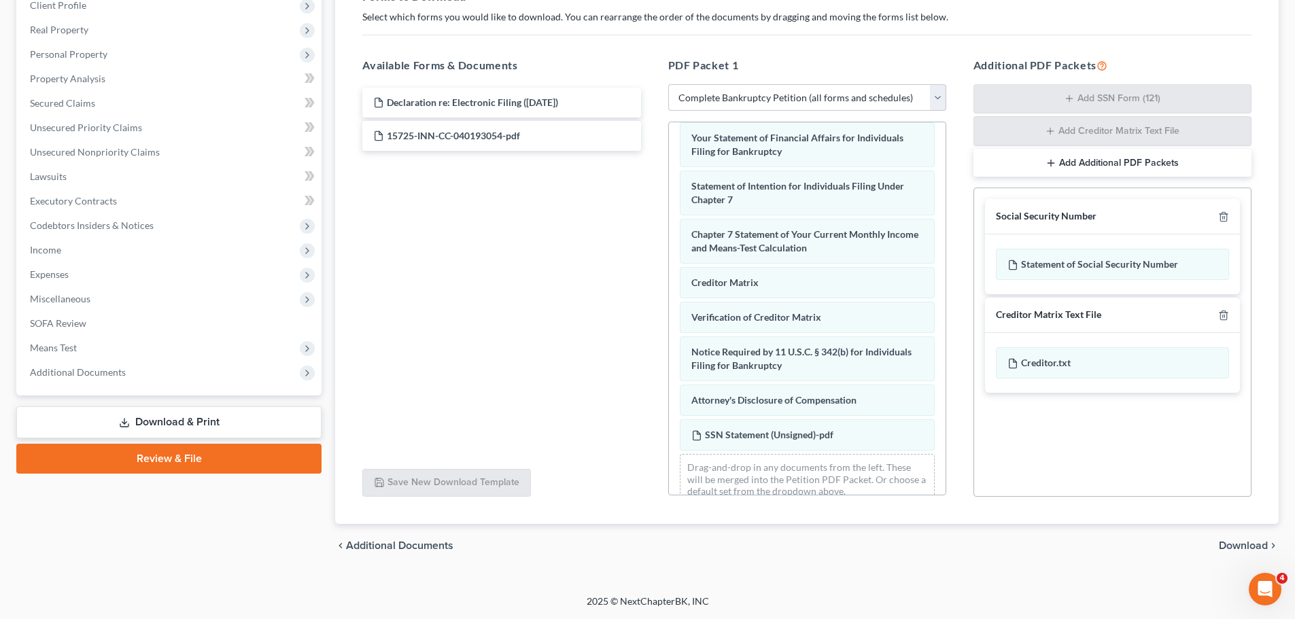
drag, startPoint x: 1243, startPoint y: 546, endPoint x: 1231, endPoint y: 544, distance: 12.4
click at [1243, 546] on span "Download" at bounding box center [1243, 545] width 49 height 11
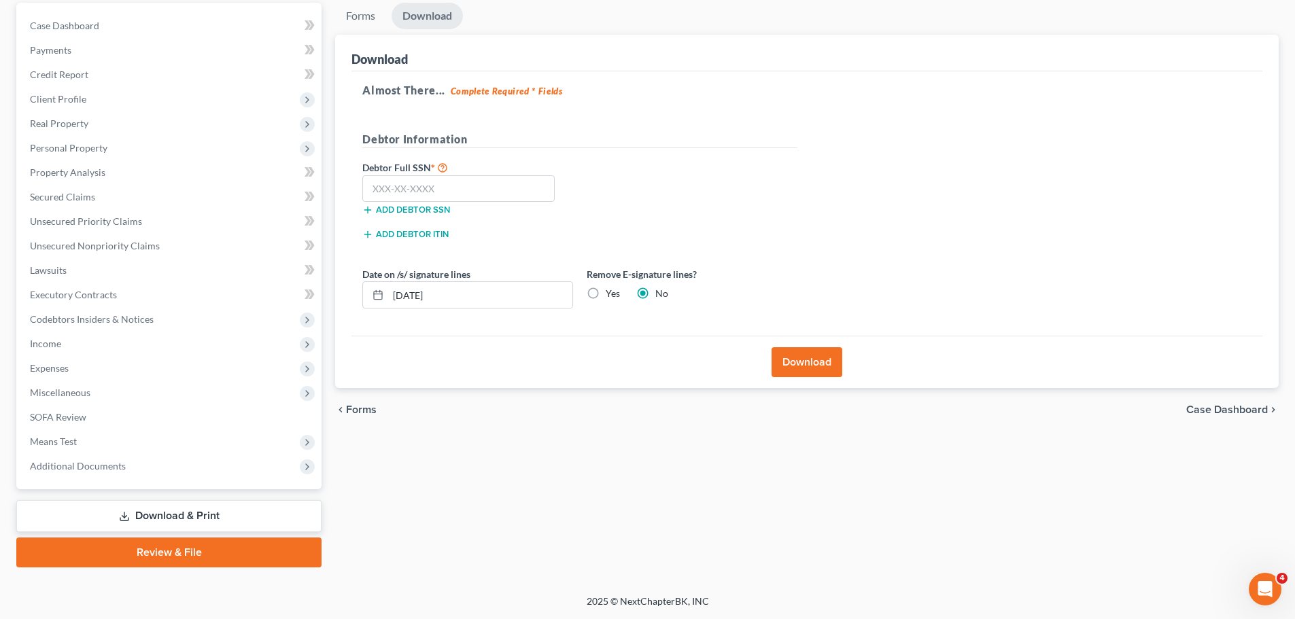
scroll to position [128, 0]
click at [606, 292] on label "Yes" at bounding box center [613, 294] width 14 height 14
click at [611, 292] on input "Yes" at bounding box center [615, 291] width 9 height 9
radio input "true"
radio input "false"
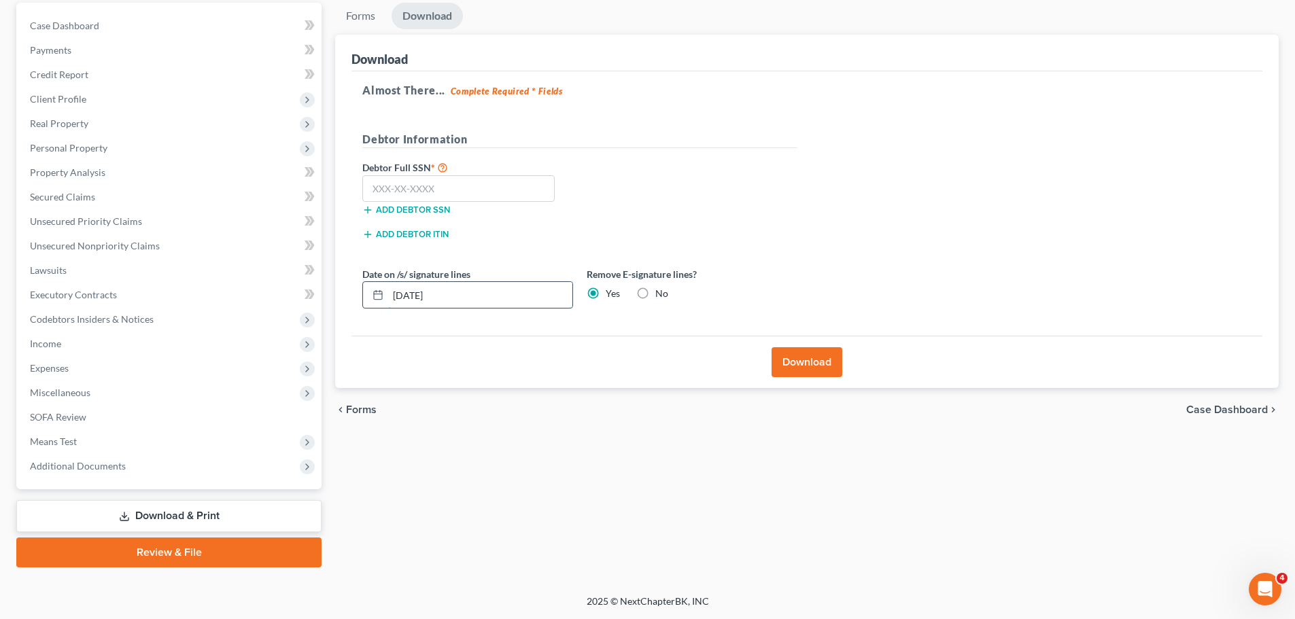
click at [419, 297] on input "10/14/2025" at bounding box center [480, 295] width 184 height 26
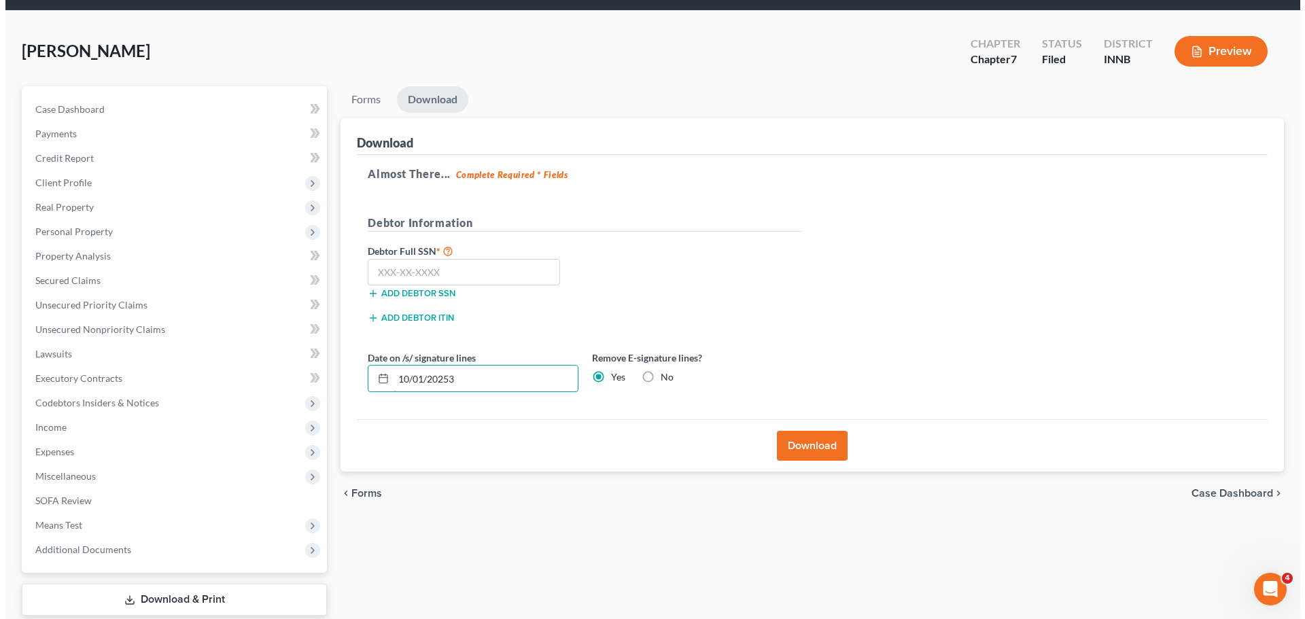
scroll to position [68, 0]
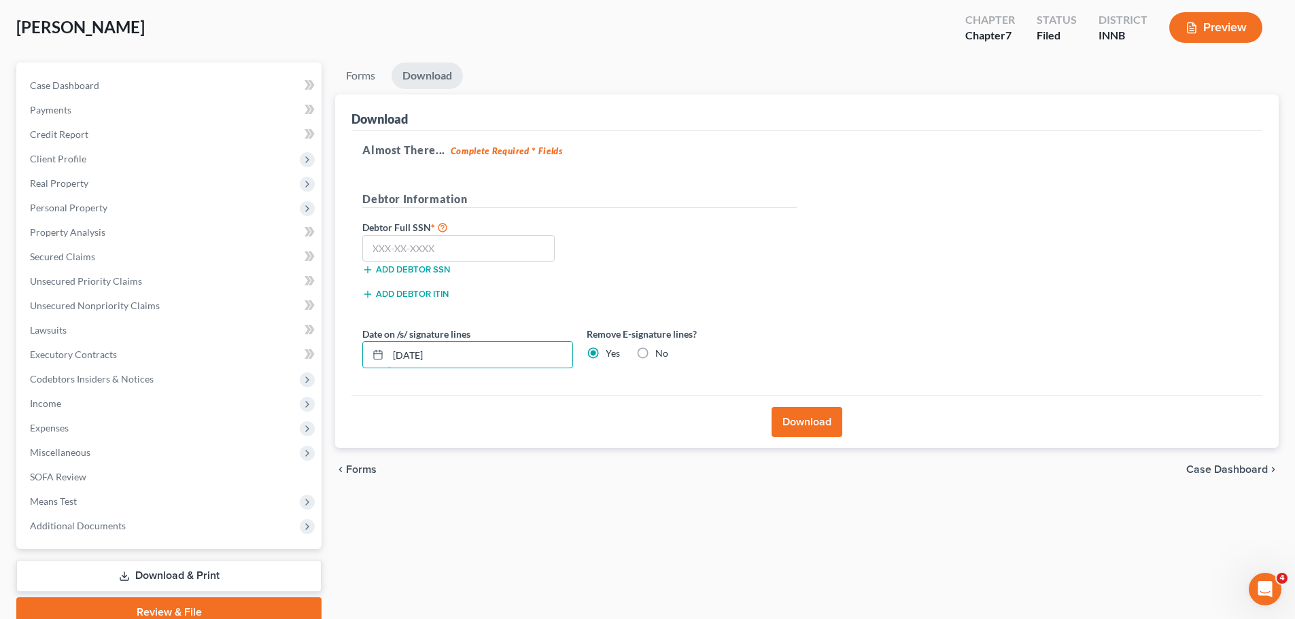
type input "[DATE]"
click at [816, 420] on button "Download" at bounding box center [807, 422] width 71 height 30
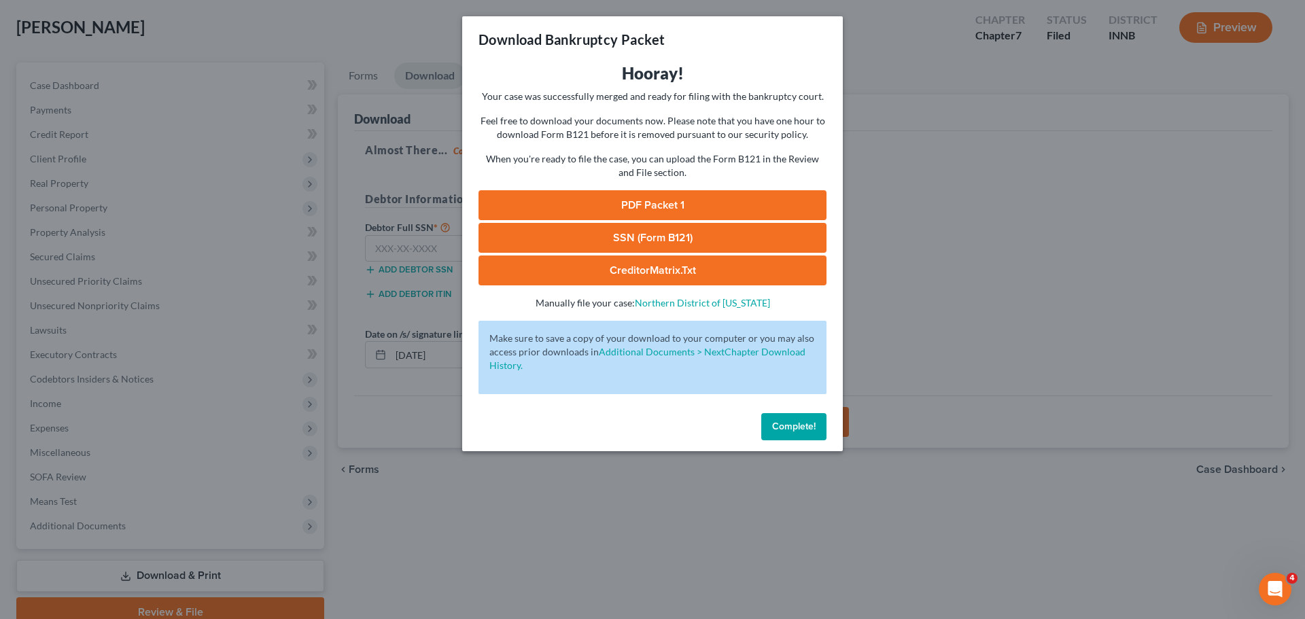
click at [676, 209] on link "PDF Packet 1" at bounding box center [653, 205] width 348 height 30
